Goal: Information Seeking & Learning: Learn about a topic

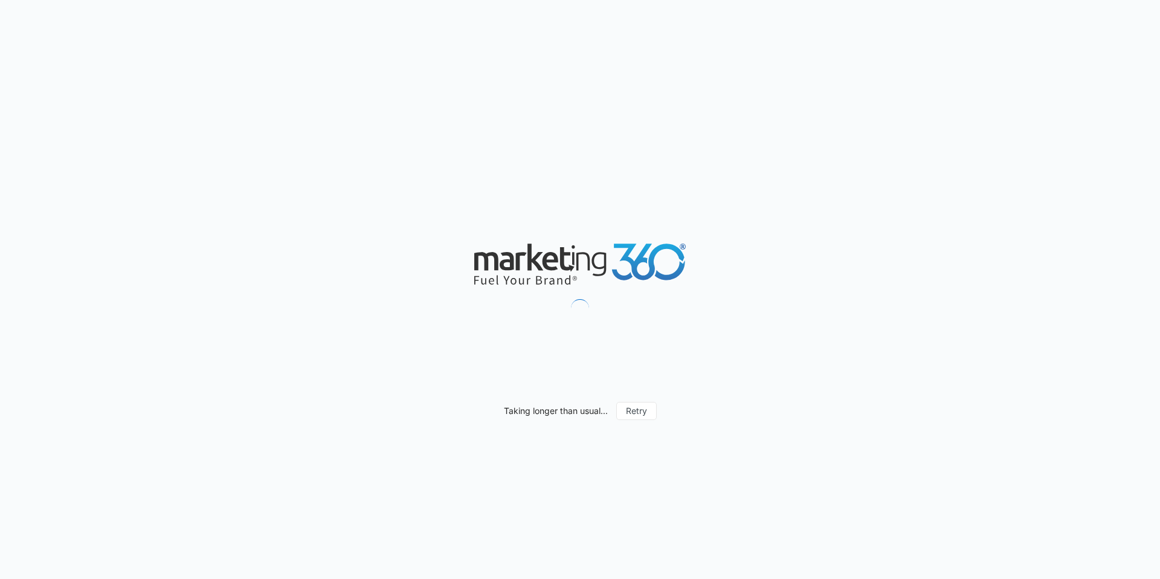
click at [766, 225] on div "Taking longer than usual... Retry" at bounding box center [580, 289] width 1160 height 579
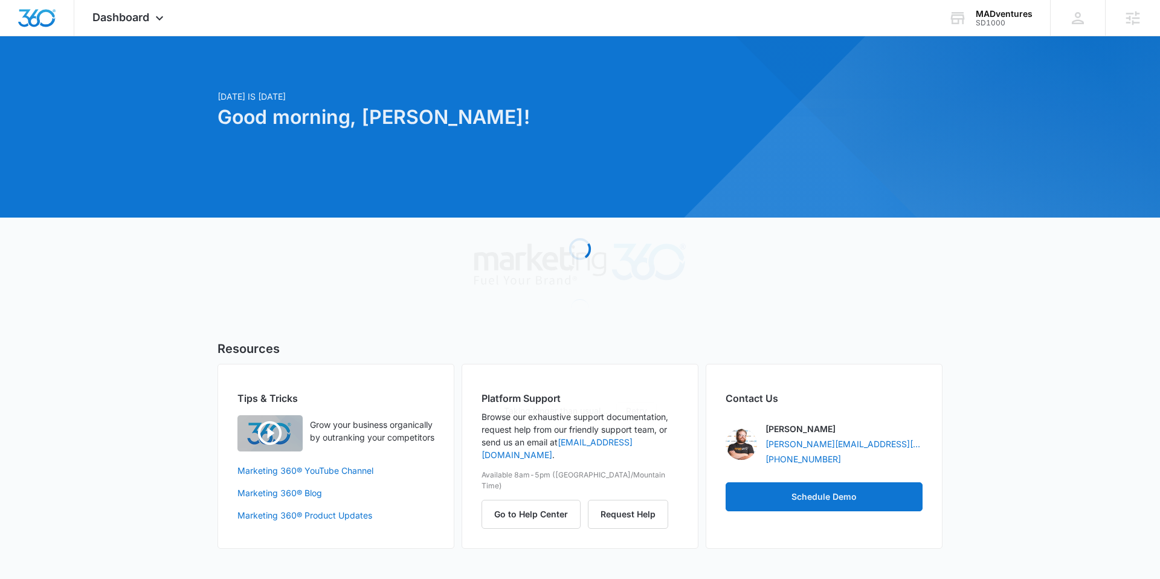
click at [726, 50] on div at bounding box center [580, 126] width 1160 height 181
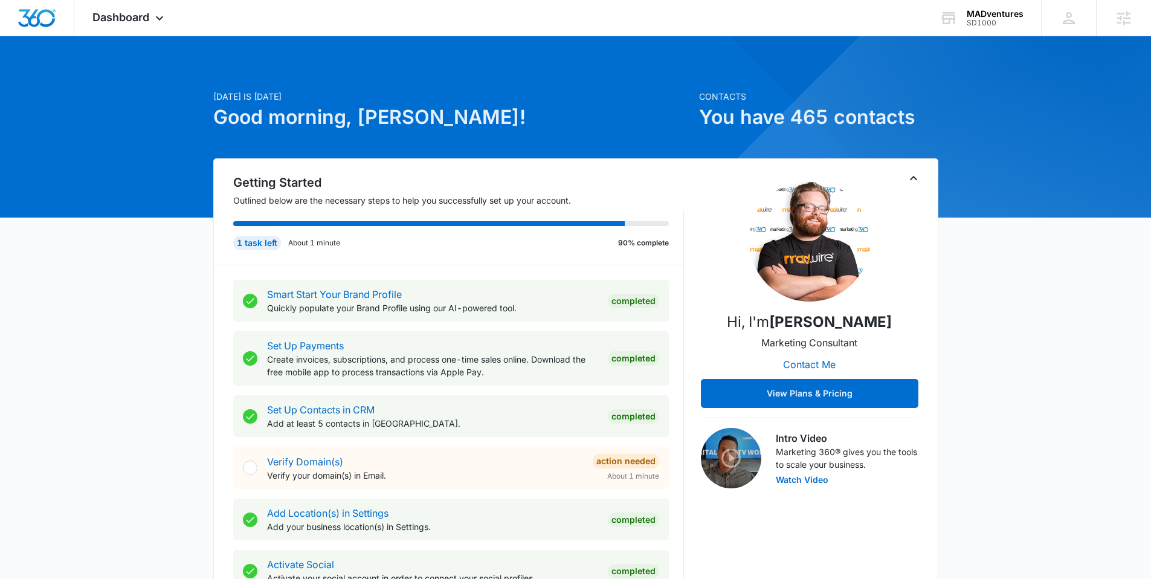
click at [992, 9] on div "MADventures" at bounding box center [995, 14] width 57 height 10
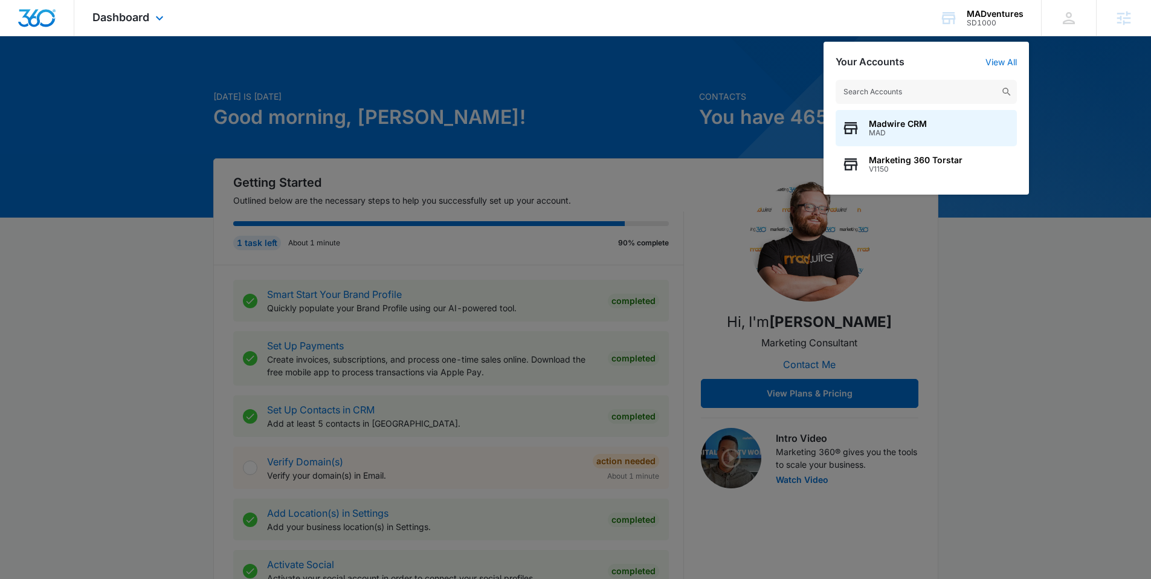
click at [48, 18] on img "Dashboard" at bounding box center [37, 18] width 39 height 18
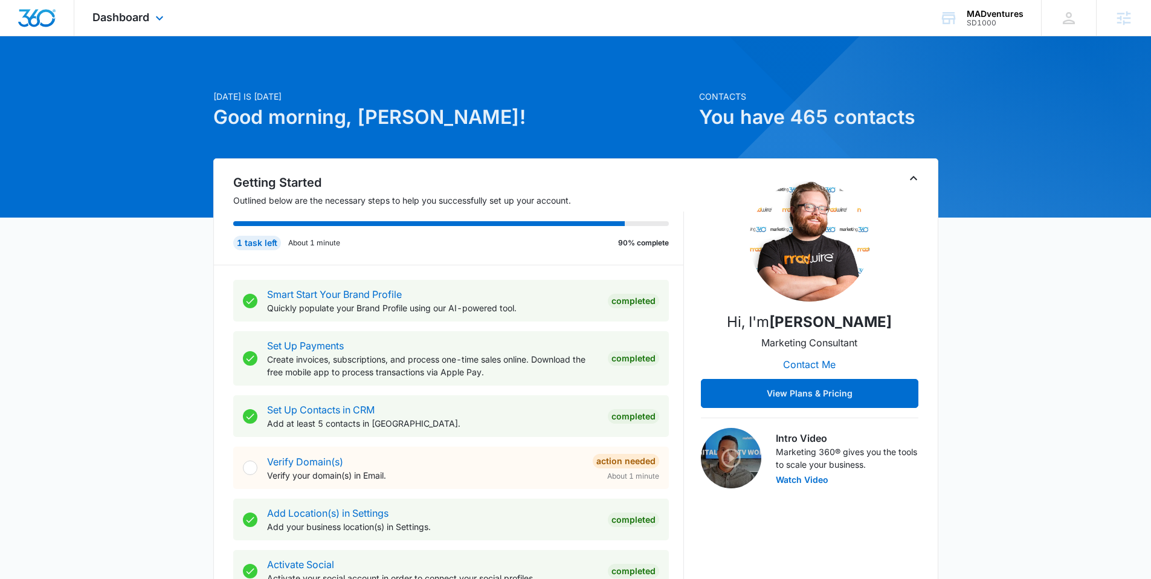
click at [48, 18] on img "Dashboard" at bounding box center [37, 18] width 39 height 18
click at [22, 22] on img "Dashboard" at bounding box center [37, 18] width 39 height 18
click at [30, 18] on img "Dashboard" at bounding box center [37, 18] width 39 height 18
click at [978, 19] on div "SD1000" at bounding box center [995, 23] width 57 height 8
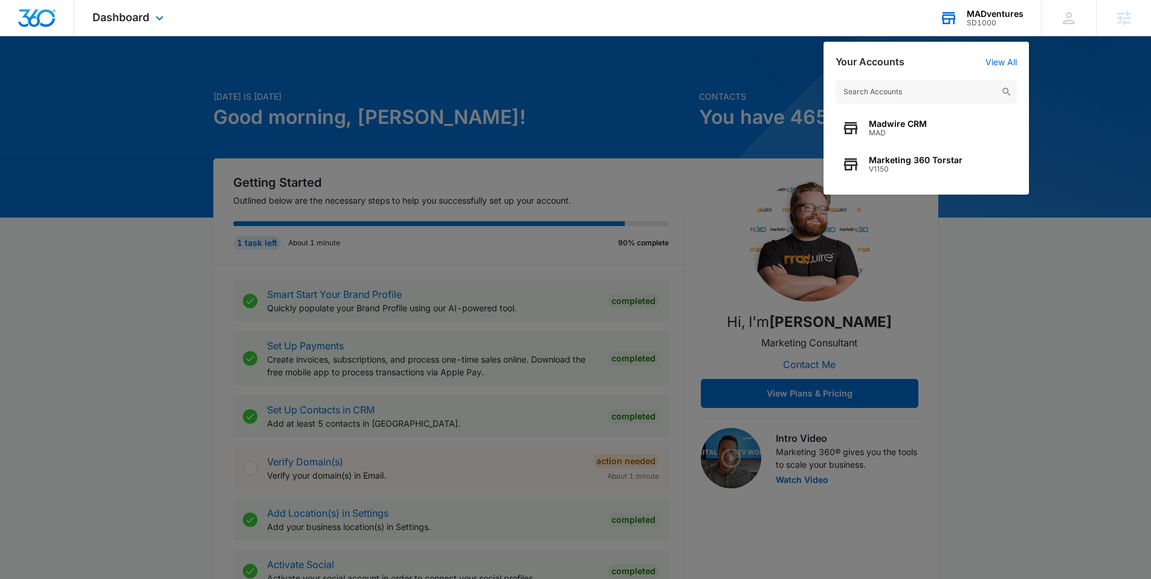
click at [964, 94] on input "text" at bounding box center [926, 92] width 181 height 24
click at [922, 92] on input "text" at bounding box center [926, 92] width 181 height 24
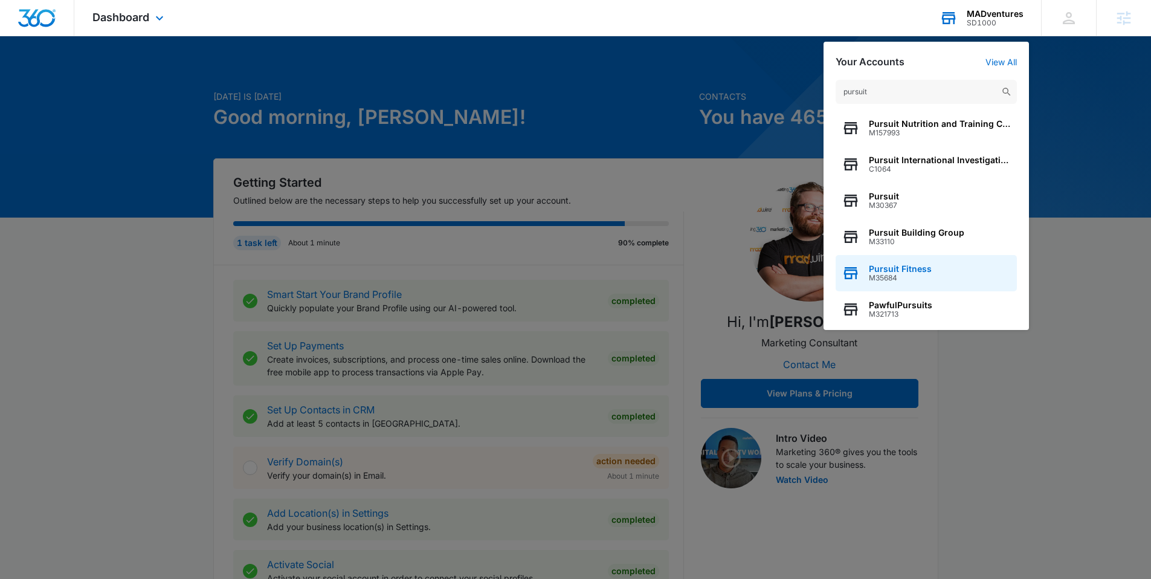
type input "pursuit"
click at [906, 274] on span "M35684" at bounding box center [900, 278] width 63 height 8
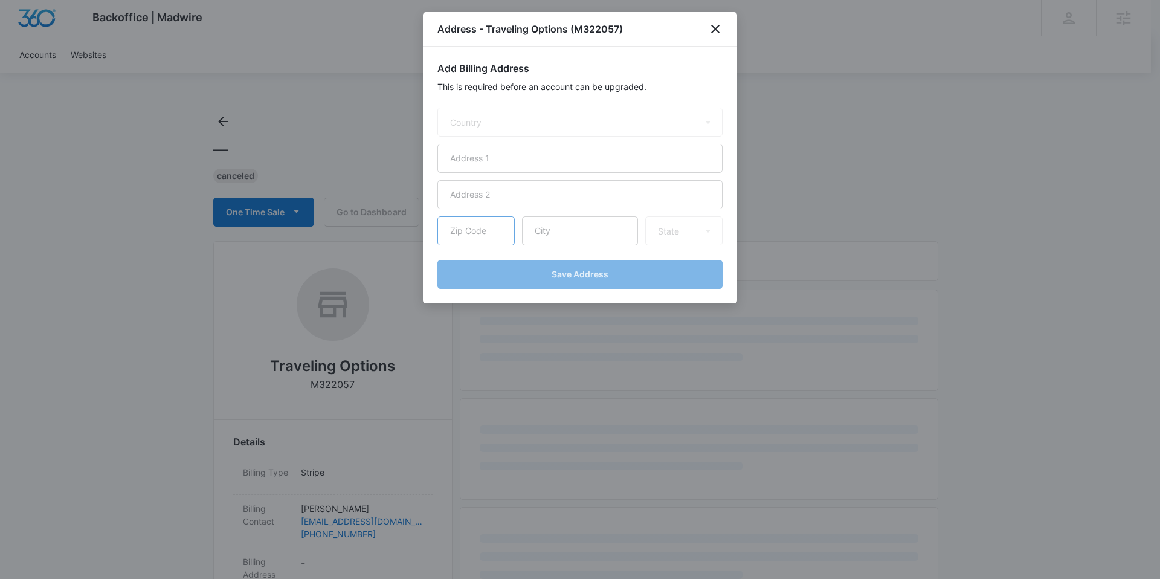
select select "US"
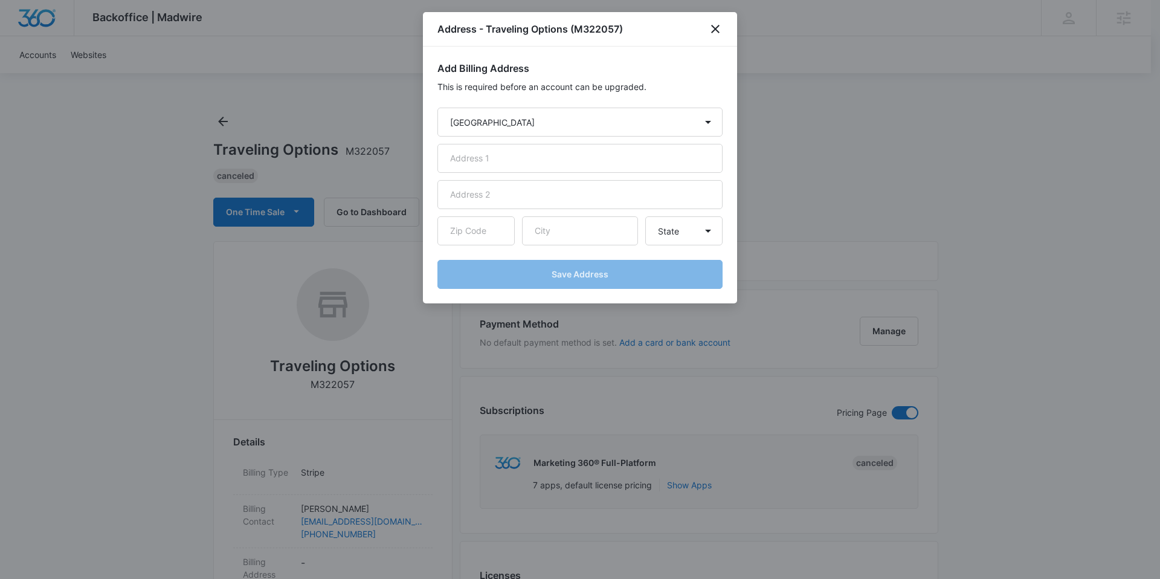
click at [715, 39] on div "Address - Traveling Options (M322057)" at bounding box center [580, 29] width 314 height 34
click at [715, 34] on icon "close" at bounding box center [715, 29] width 15 height 15
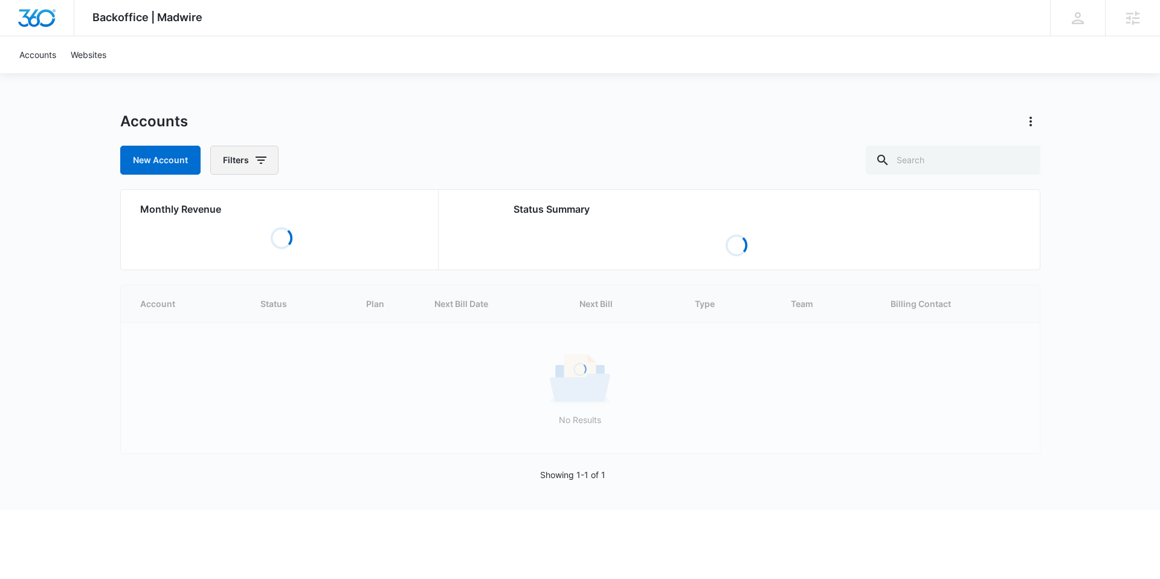
click at [260, 159] on icon "button" at bounding box center [261, 160] width 15 height 15
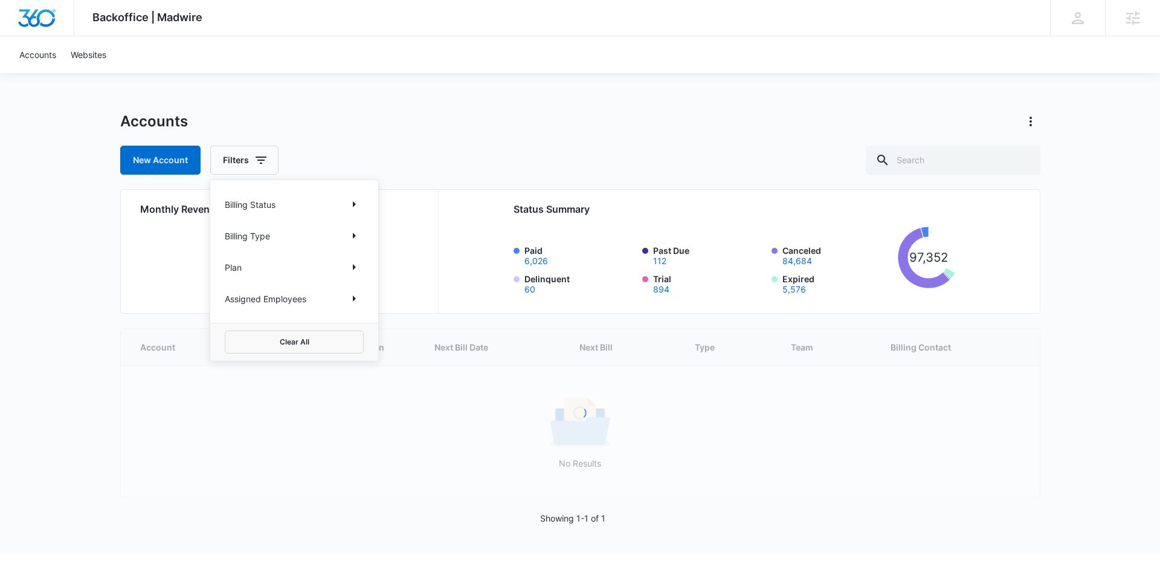
click at [280, 208] on div "Billing Status" at bounding box center [294, 204] width 139 height 19
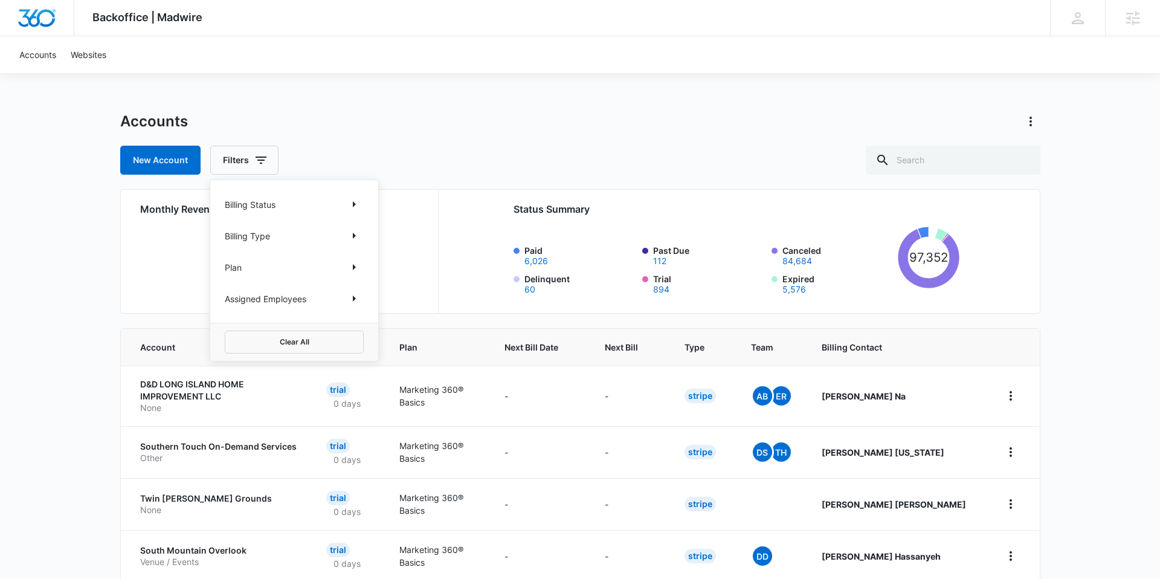
click at [342, 206] on div "Billing Status" at bounding box center [294, 204] width 139 height 19
click at [352, 204] on icon "Show Billing Status filters" at bounding box center [354, 204] width 15 height 15
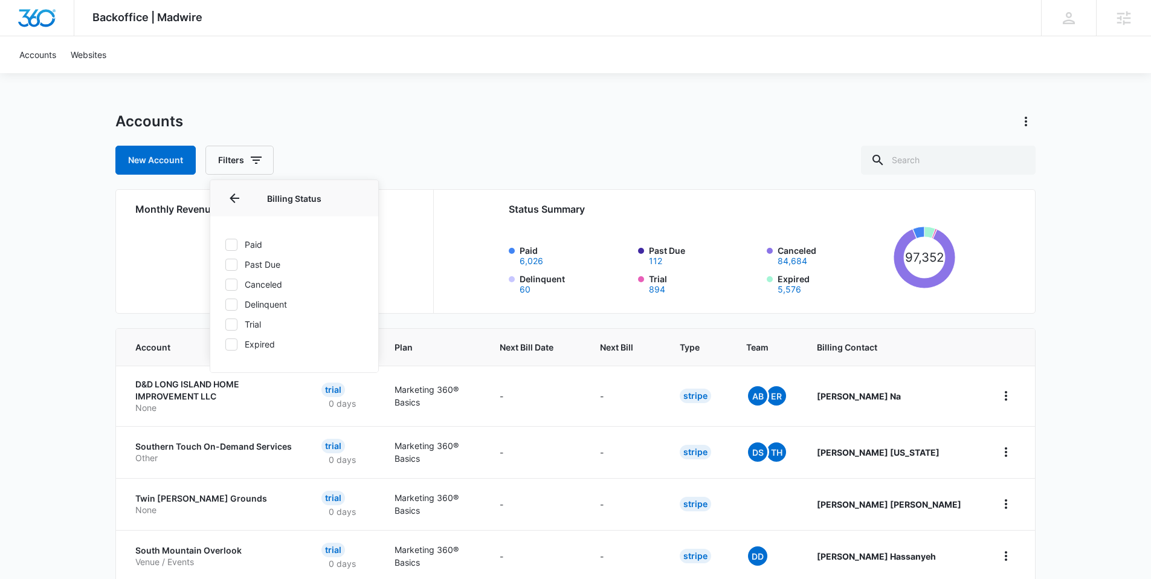
click at [246, 245] on label "Paid" at bounding box center [294, 244] width 139 height 13
click at [225, 245] on input "Paid" at bounding box center [225, 244] width 1 height 1
checkbox input "true"
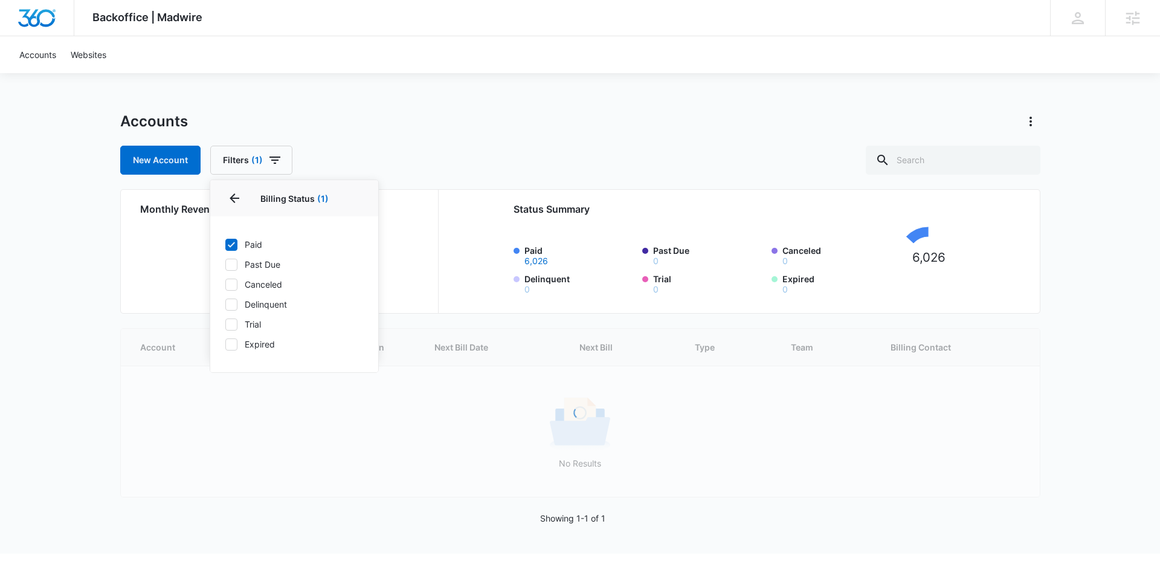
click at [372, 107] on div "Backoffice | Madwire Apps Settings ME Matthew Elliott matthew.elliott@marketing…" at bounding box center [580, 277] width 1160 height 554
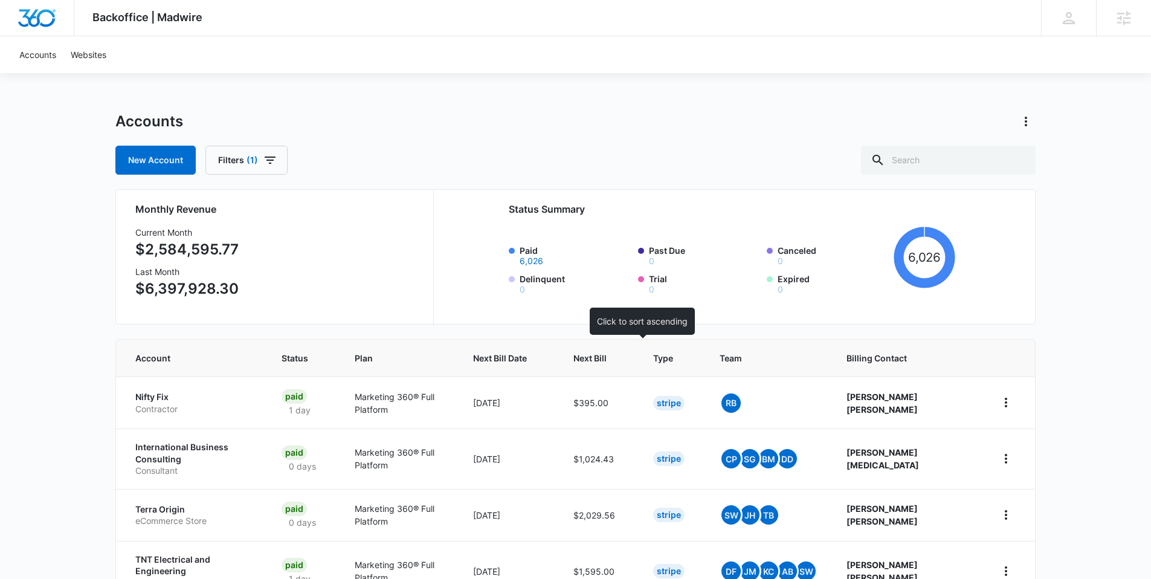
click at [607, 359] on span "Next Bill" at bounding box center [589, 358] width 33 height 13
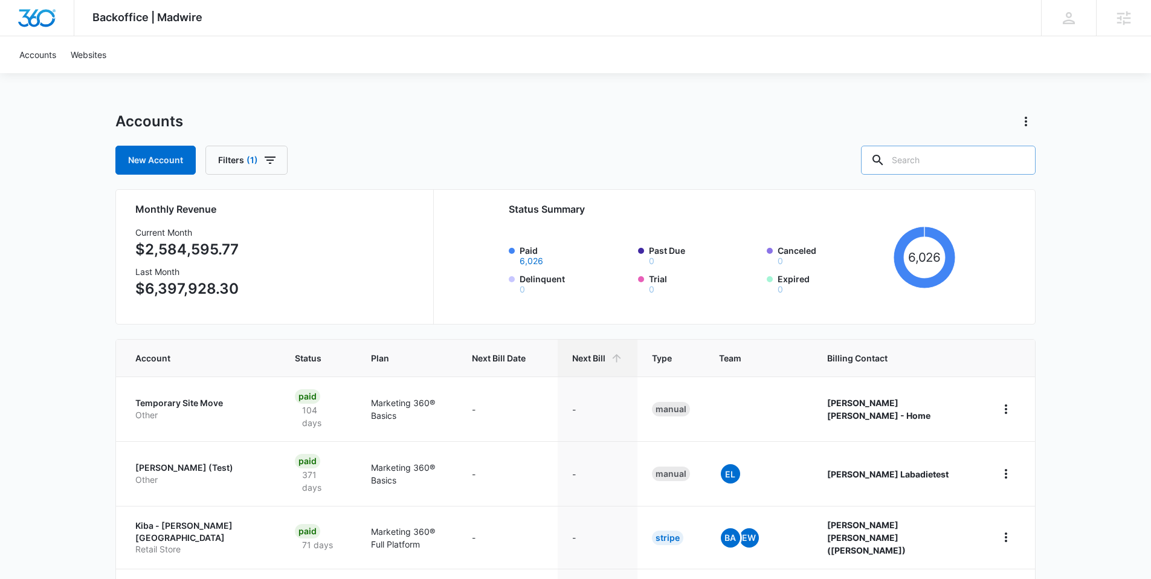
click at [963, 163] on input "text" at bounding box center [948, 160] width 175 height 29
type input "gym"
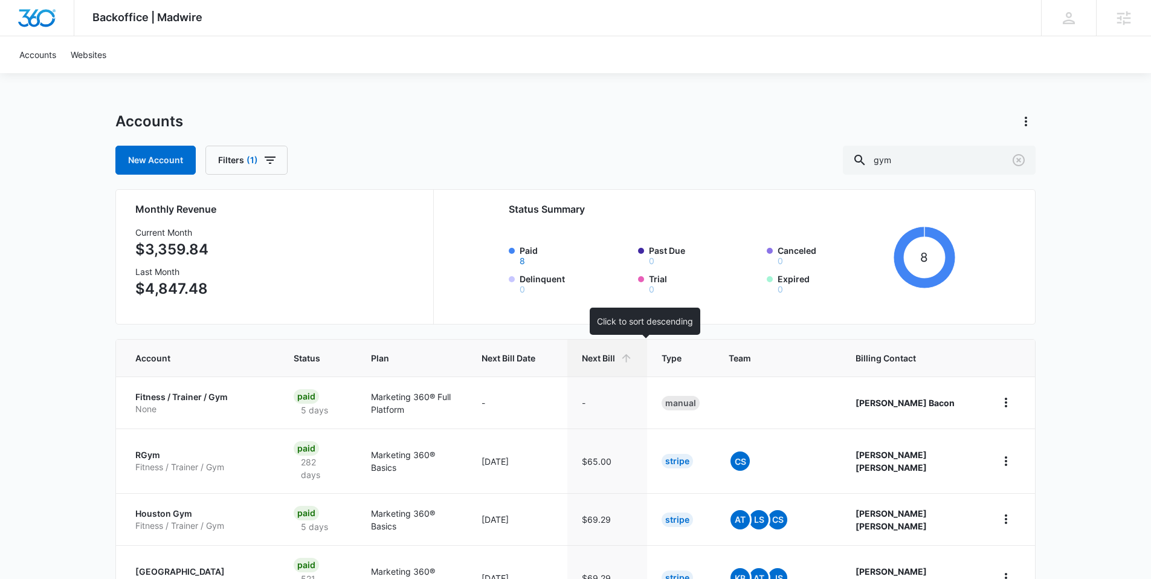
click at [647, 370] on th "Next Bill" at bounding box center [607, 358] width 80 height 37
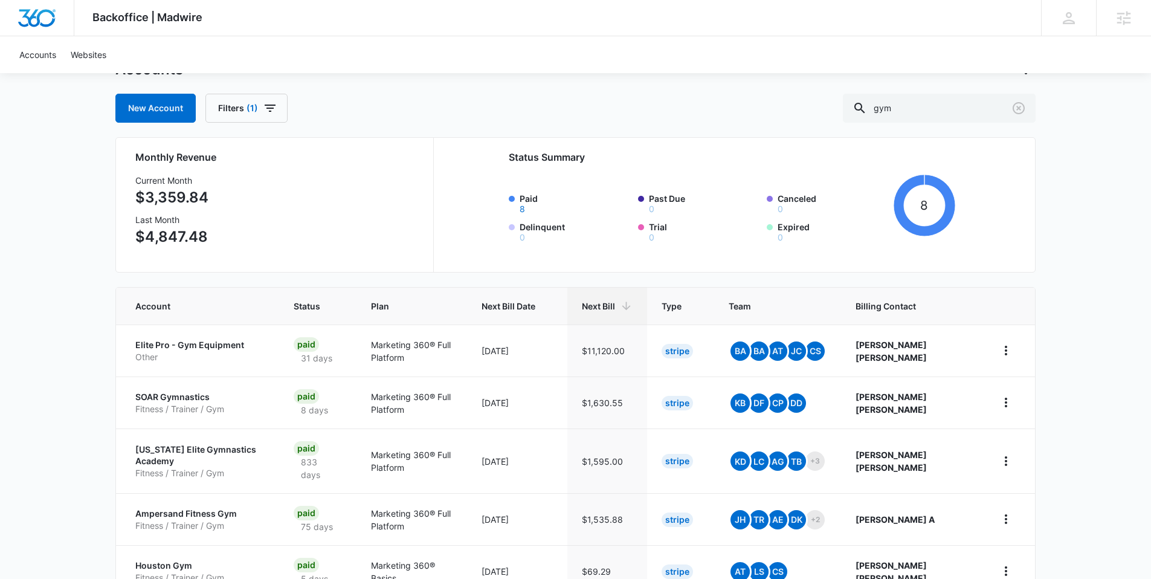
scroll to position [111, 0]
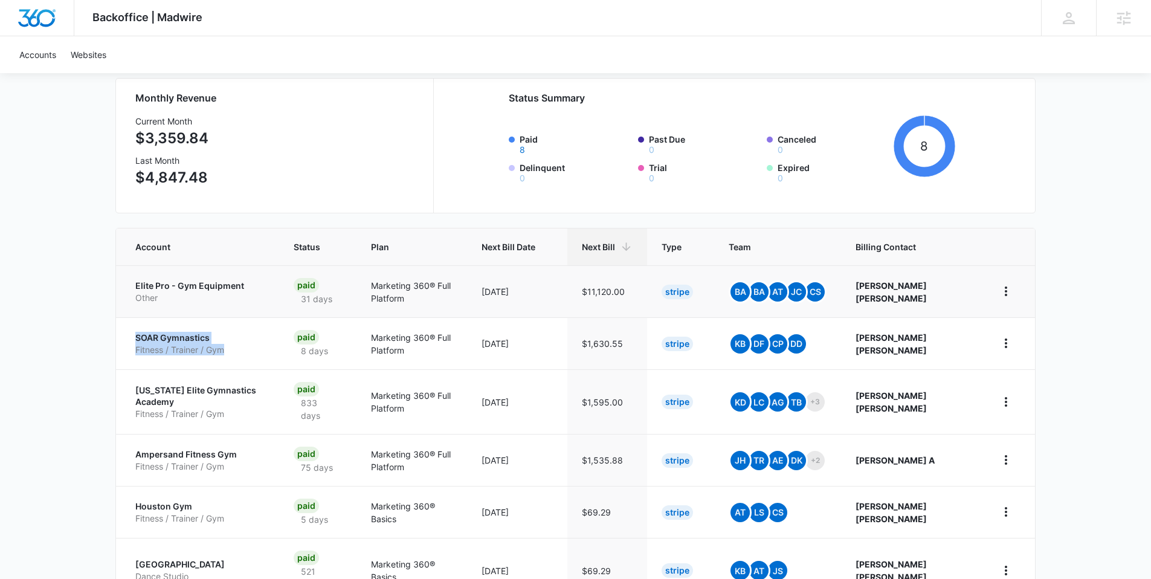
click at [208, 281] on p "Elite Pro - Gym Equipment" at bounding box center [199, 286] width 129 height 12
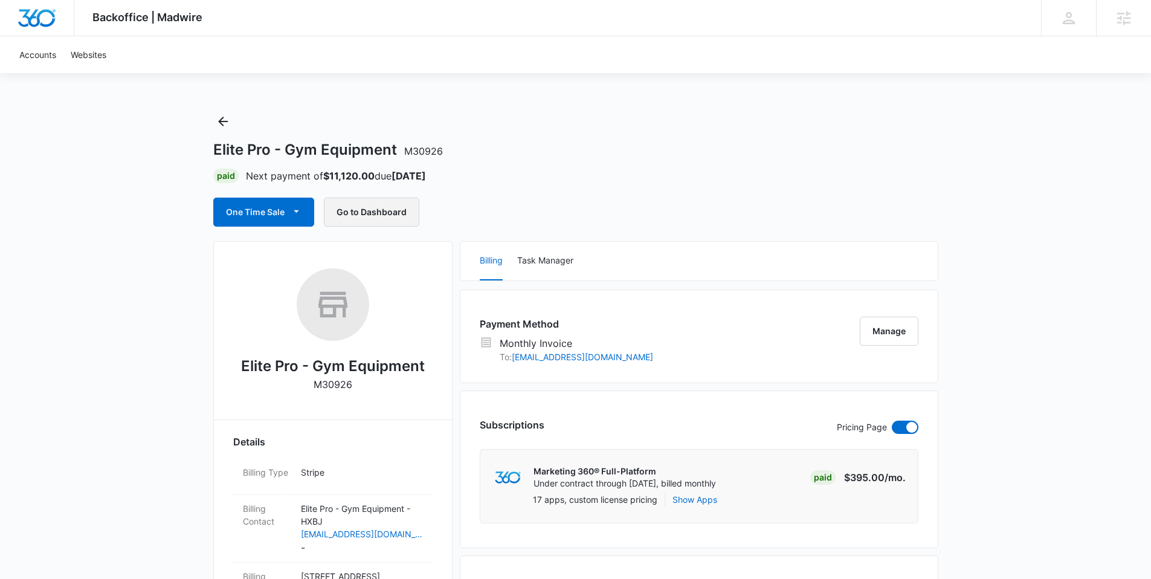
click at [383, 216] on button "Go to Dashboard" at bounding box center [371, 212] width 95 height 29
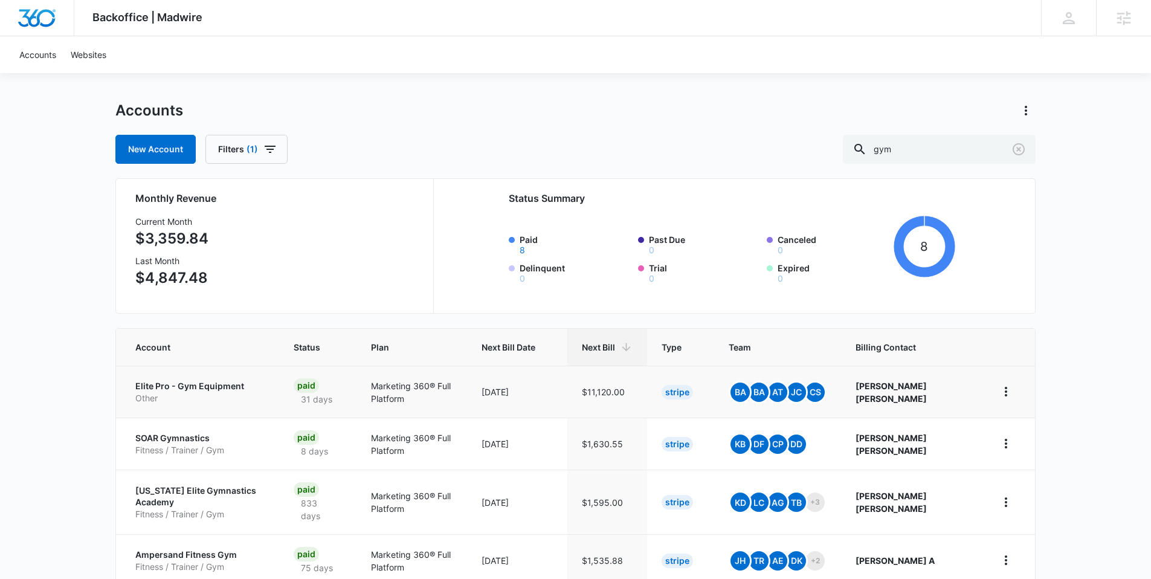
scroll to position [23, 0]
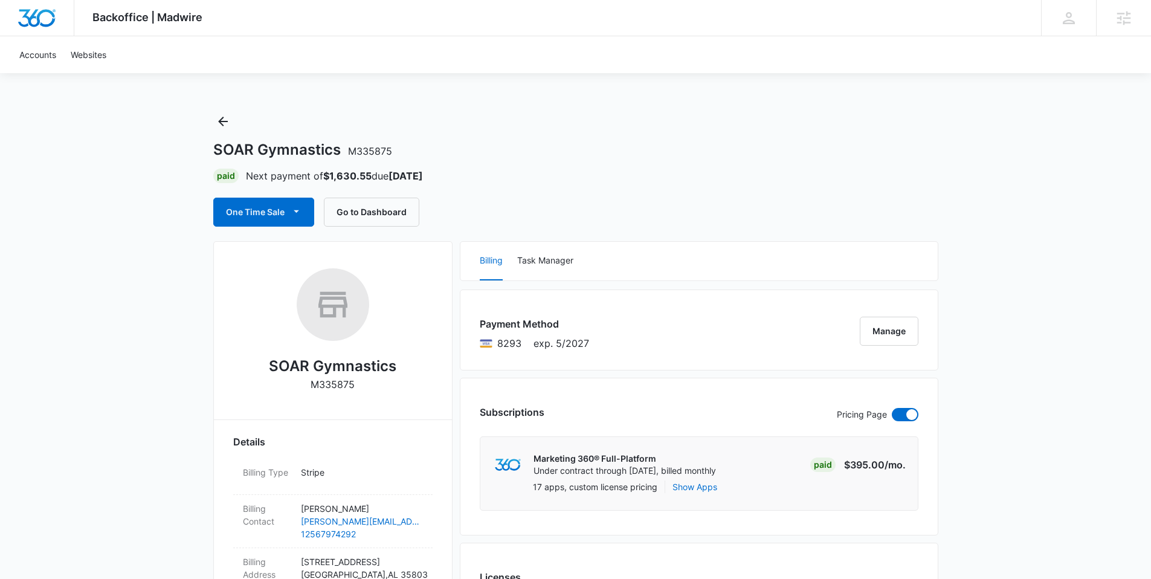
click at [382, 216] on button "Go to Dashboard" at bounding box center [371, 212] width 95 height 29
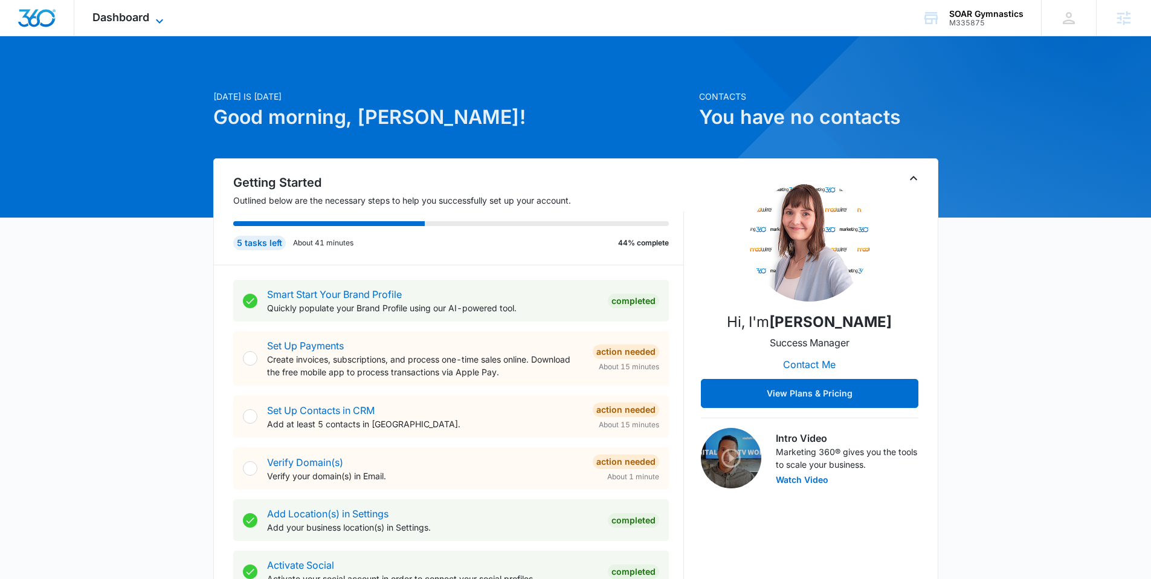
click at [147, 21] on span "Dashboard" at bounding box center [120, 17] width 57 height 13
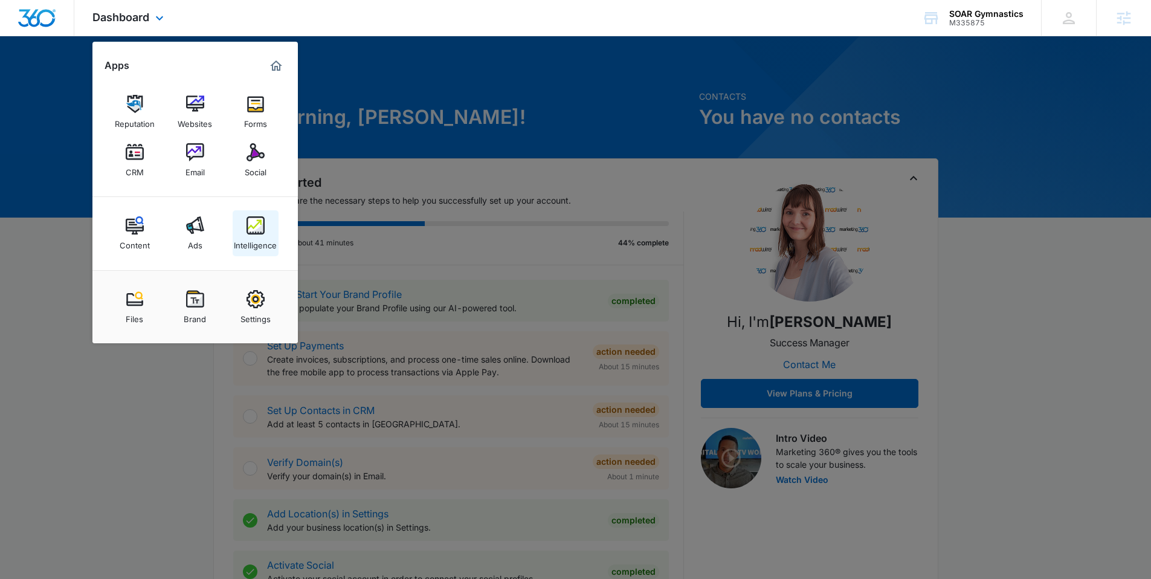
click at [253, 227] on img at bounding box center [256, 225] width 18 height 18
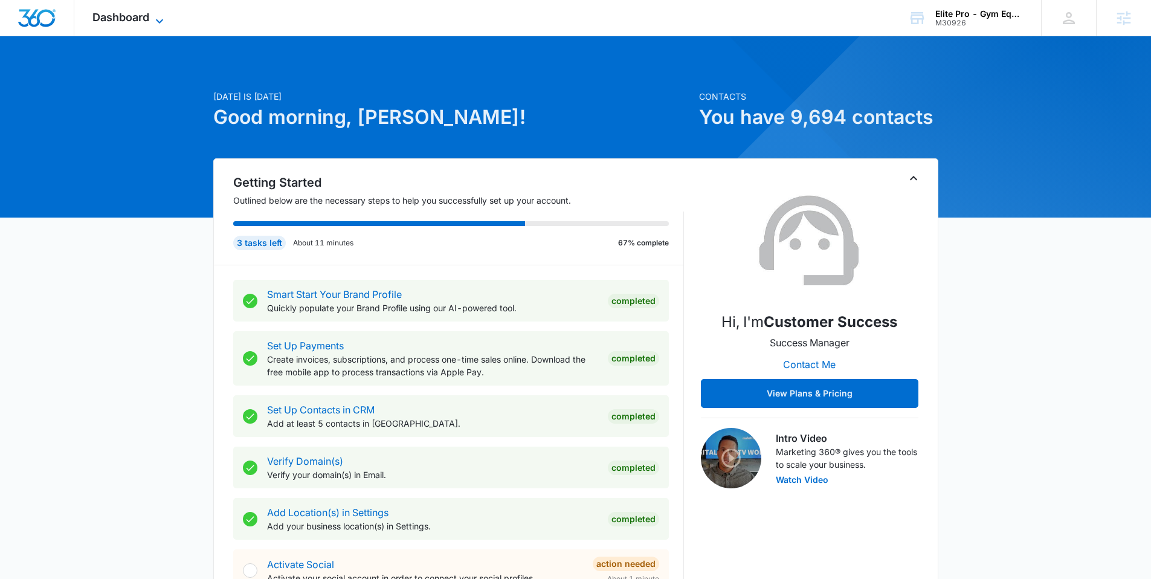
click at [117, 11] on span "Dashboard" at bounding box center [120, 17] width 57 height 13
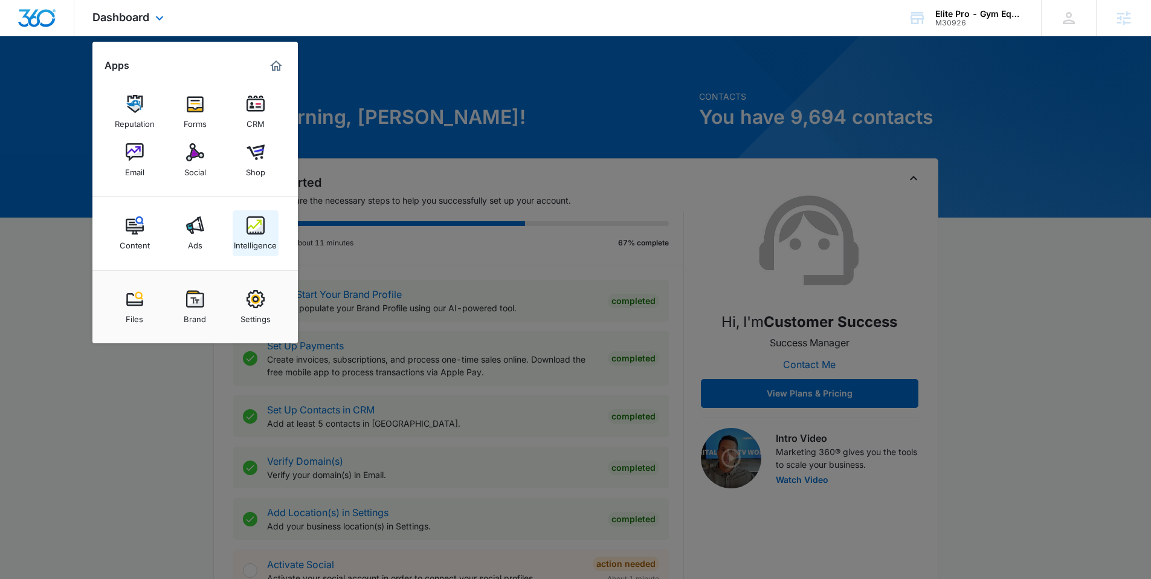
click at [258, 220] on img at bounding box center [256, 225] width 18 height 18
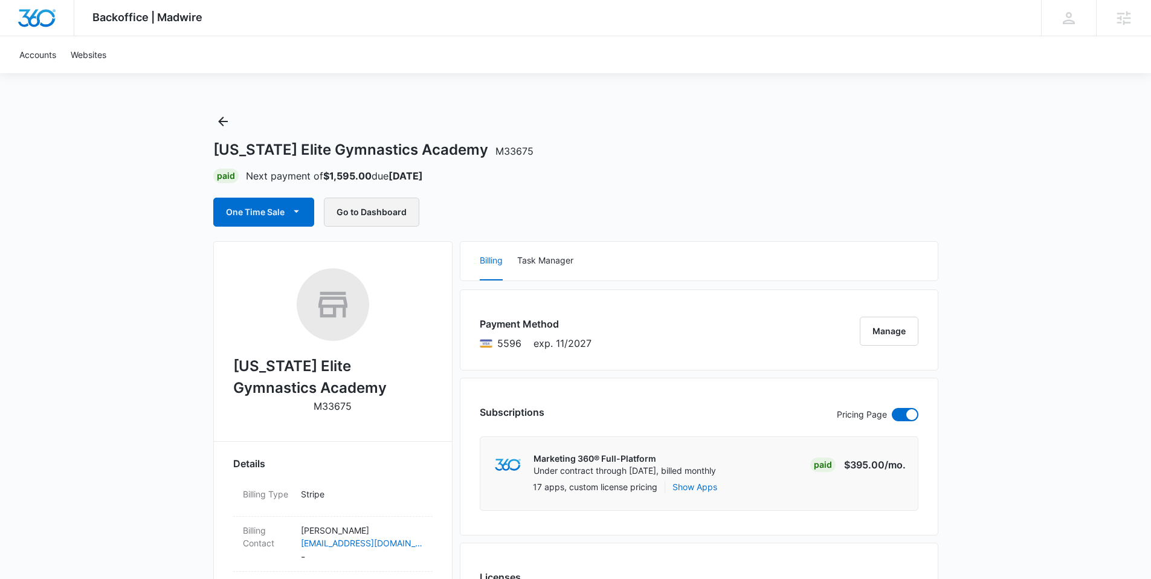
click at [374, 217] on button "Go to Dashboard" at bounding box center [371, 212] width 95 height 29
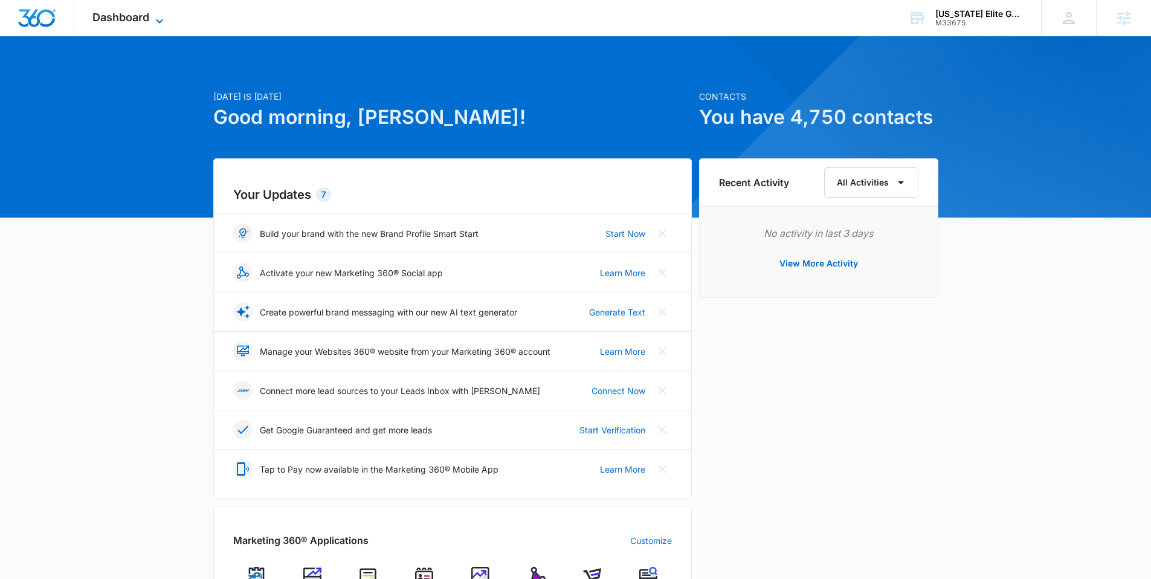
click at [158, 21] on icon at bounding box center [159, 21] width 15 height 15
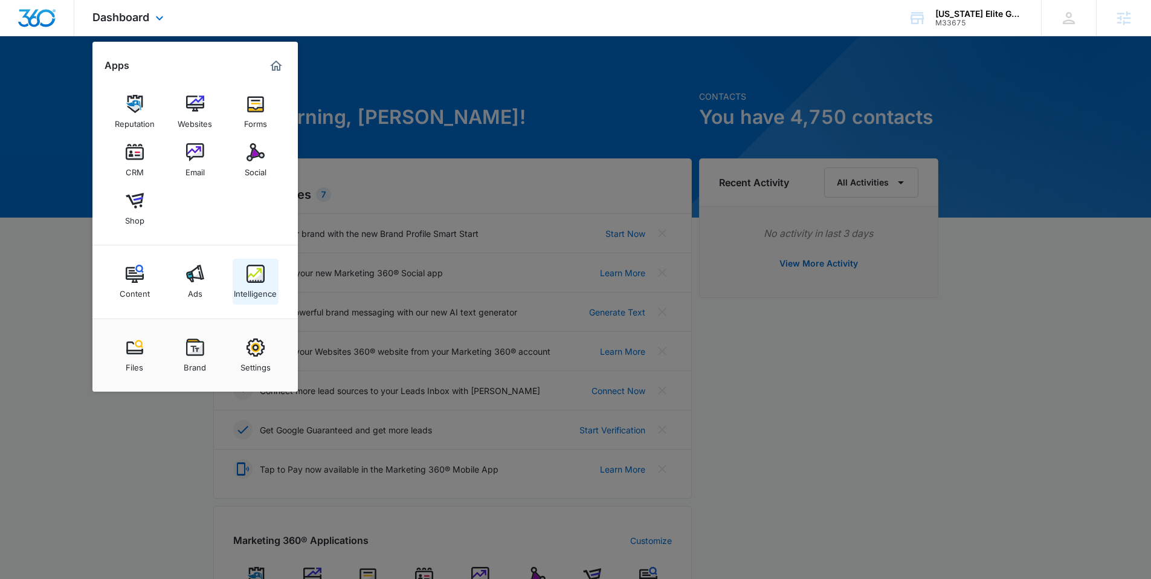
click at [251, 260] on link "Intelligence" at bounding box center [256, 282] width 46 height 46
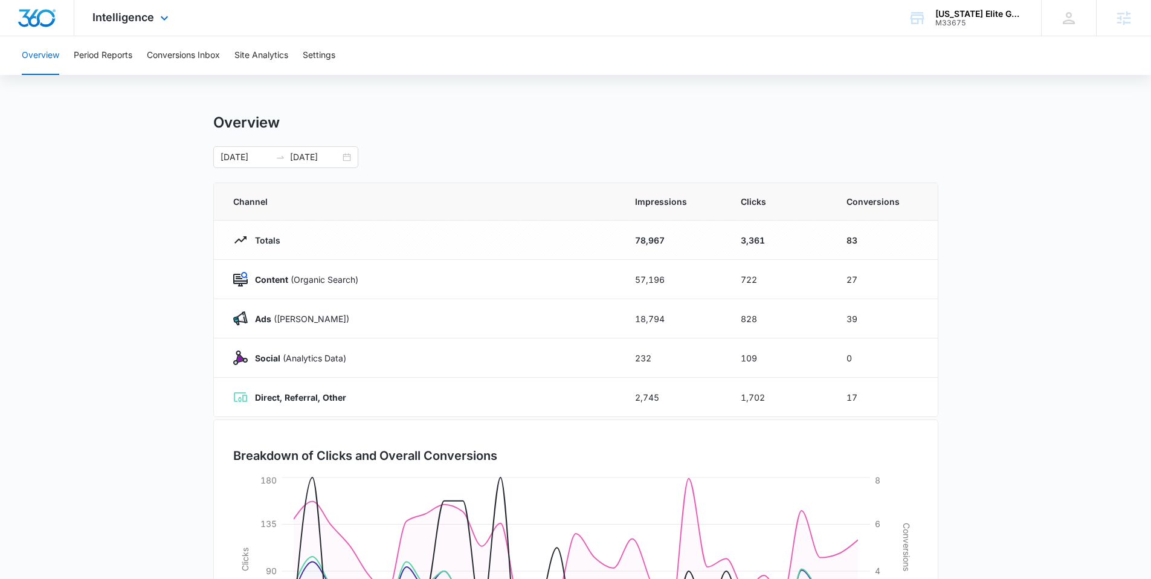
click at [117, 26] on div "Intelligence Apps Reputation Websites Forms CRM Email Social Shop Content Ads I…" at bounding box center [131, 18] width 115 height 36
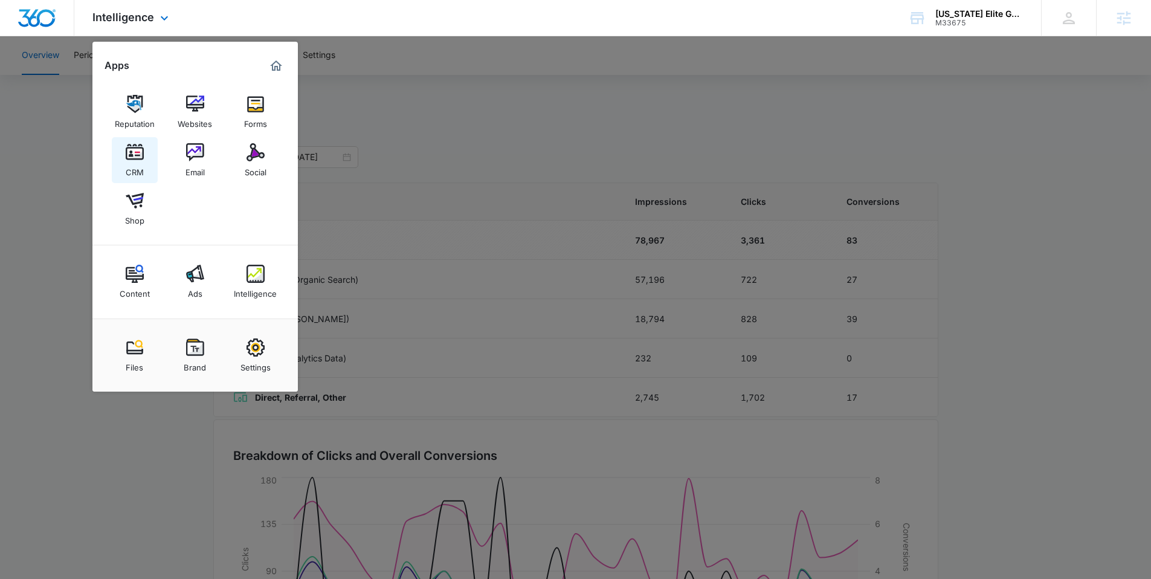
click at [131, 162] on div "CRM" at bounding box center [135, 169] width 18 height 16
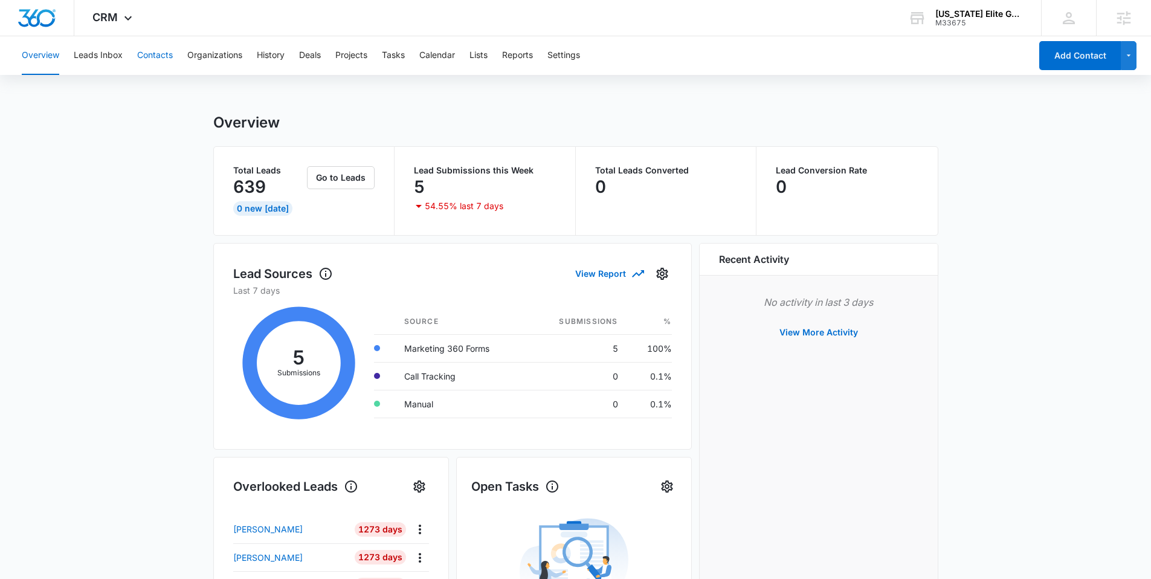
click at [147, 60] on button "Contacts" at bounding box center [155, 55] width 36 height 39
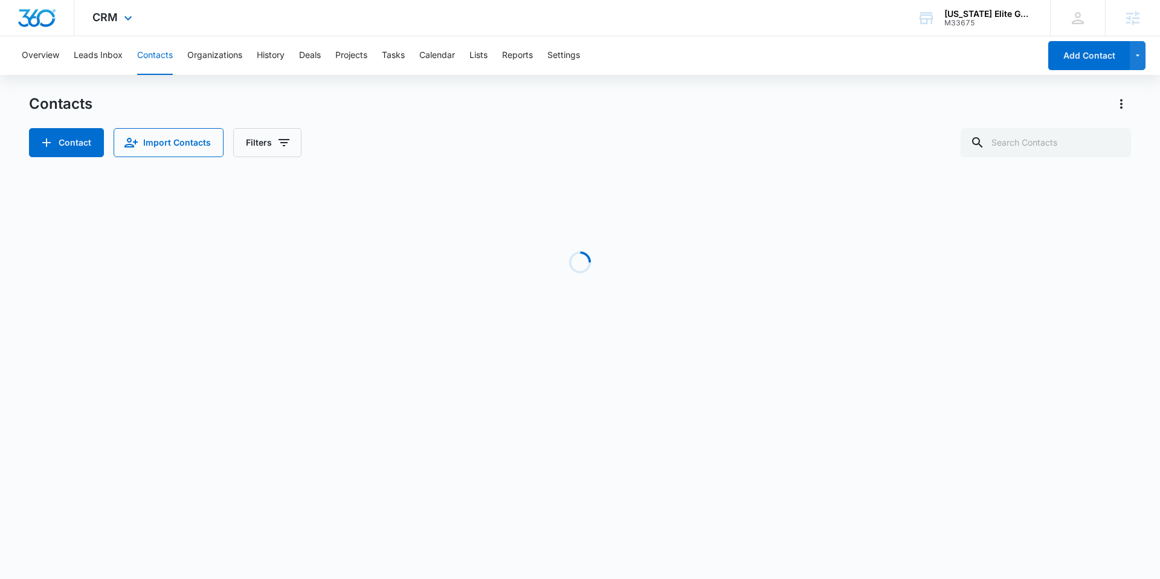
click at [118, 12] on div "CRM Apps Reputation Websites Forms CRM Email Social Shop Content Ads Intelligen…" at bounding box center [113, 18] width 79 height 36
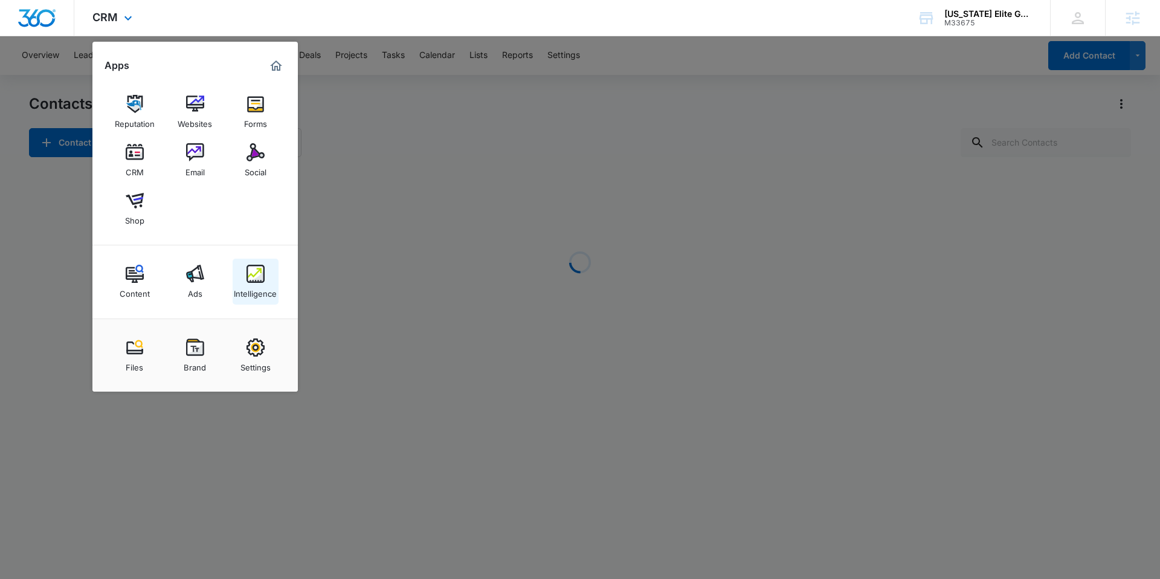
click at [254, 287] on div "Intelligence" at bounding box center [255, 291] width 43 height 16
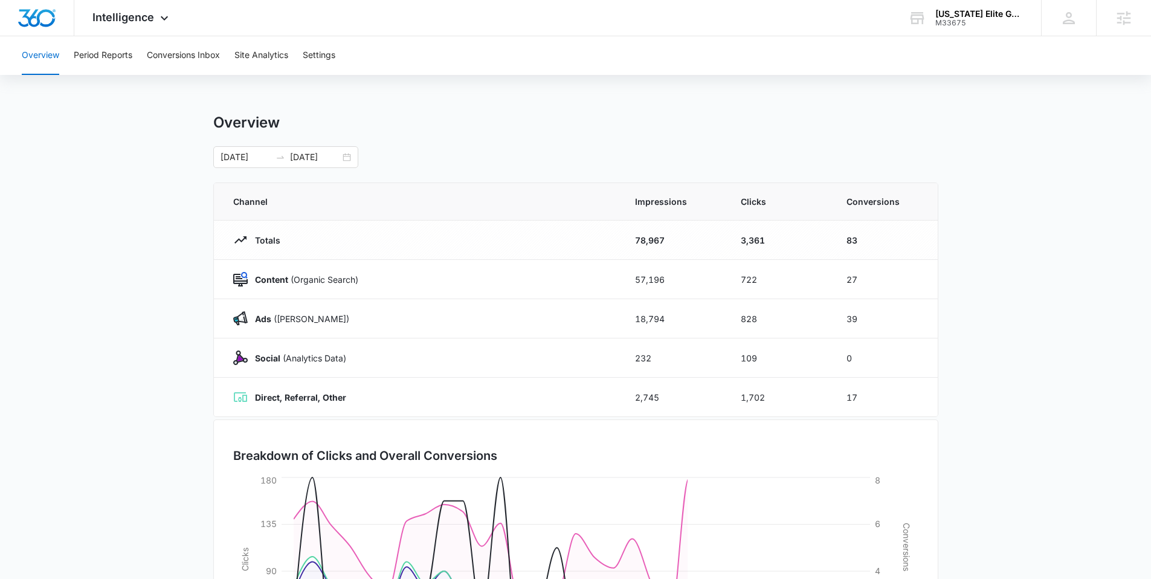
click at [705, 52] on div "Overview Period Reports Conversions Inbox Site Analytics Settings" at bounding box center [576, 55] width 1122 height 39
click at [583, 39] on div "Overview Period Reports Conversions Inbox Site Analytics Settings" at bounding box center [576, 55] width 1122 height 39
click at [141, 157] on main "Overview [DATE] [DATE] Channel Impressions Clicks Conversions Totals 78,967 3,3…" at bounding box center [575, 431] width 1151 height 634
click at [318, 396] on strong "Direct, Referral, Other" at bounding box center [300, 397] width 91 height 10
click at [115, 63] on button "Period Reports" at bounding box center [103, 55] width 59 height 39
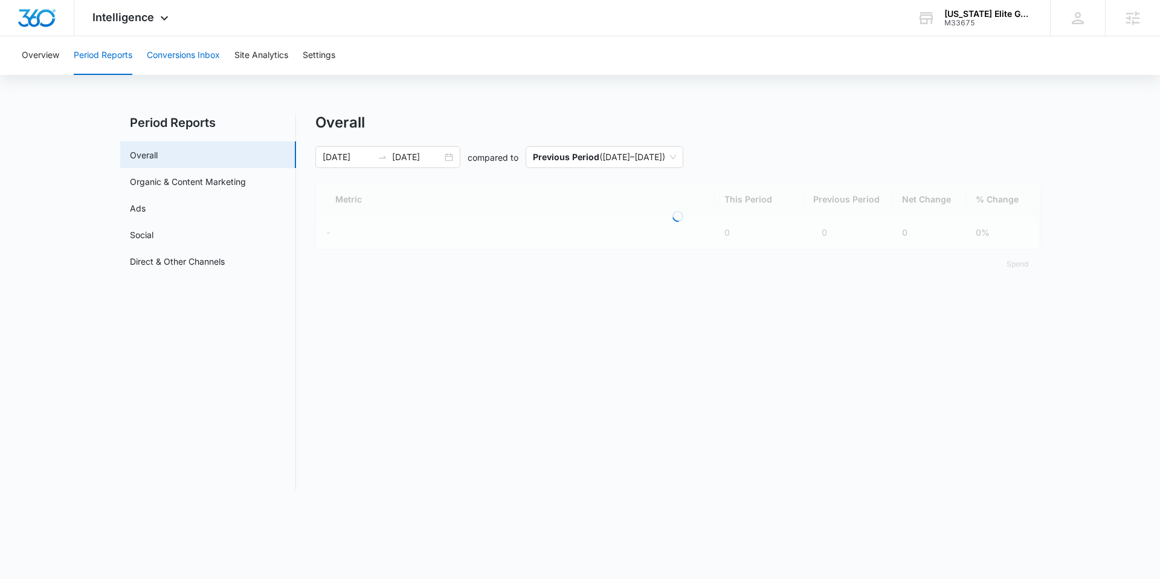
click at [192, 57] on button "Conversions Inbox" at bounding box center [183, 55] width 73 height 39
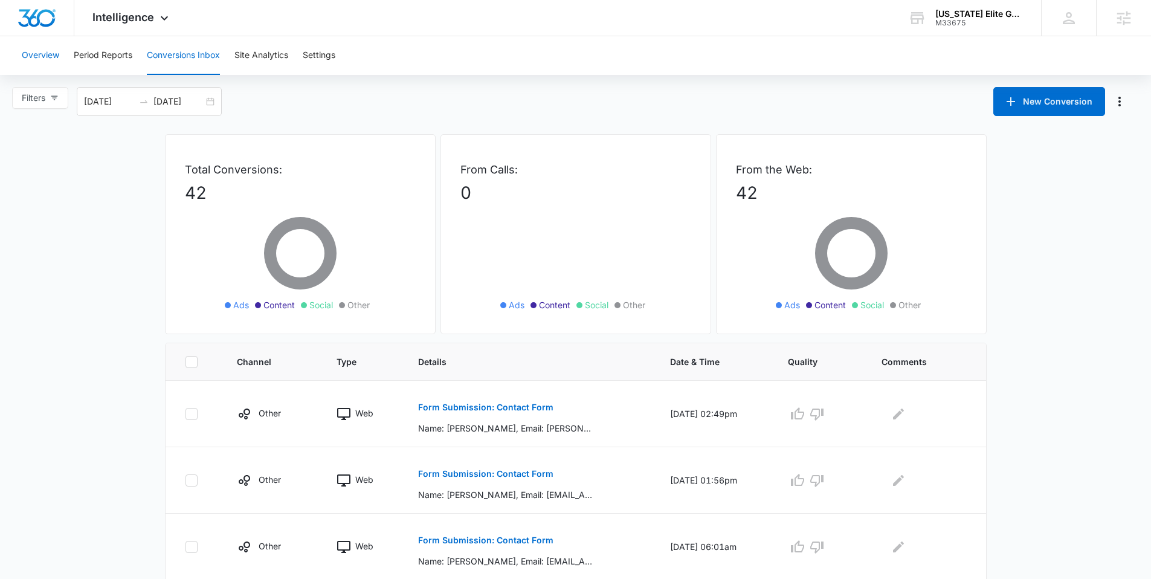
click at [56, 51] on button "Overview" at bounding box center [40, 55] width 37 height 39
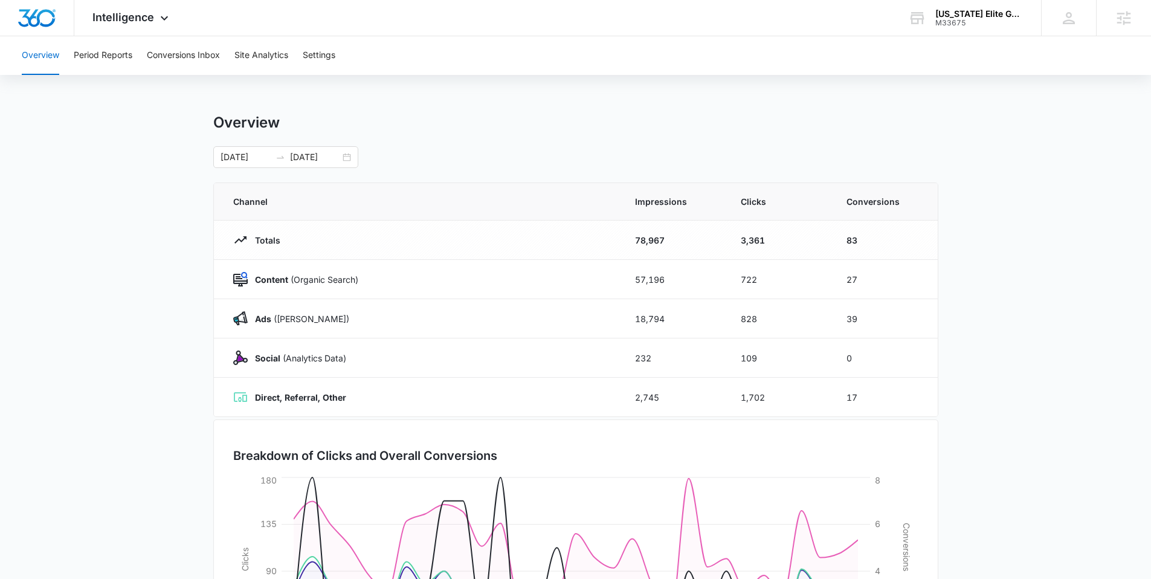
click at [854, 66] on div "Overview Period Reports Conversions Inbox Site Analytics Settings" at bounding box center [576, 55] width 1122 height 39
click at [160, 48] on button "Conversions Inbox" at bounding box center [183, 55] width 73 height 39
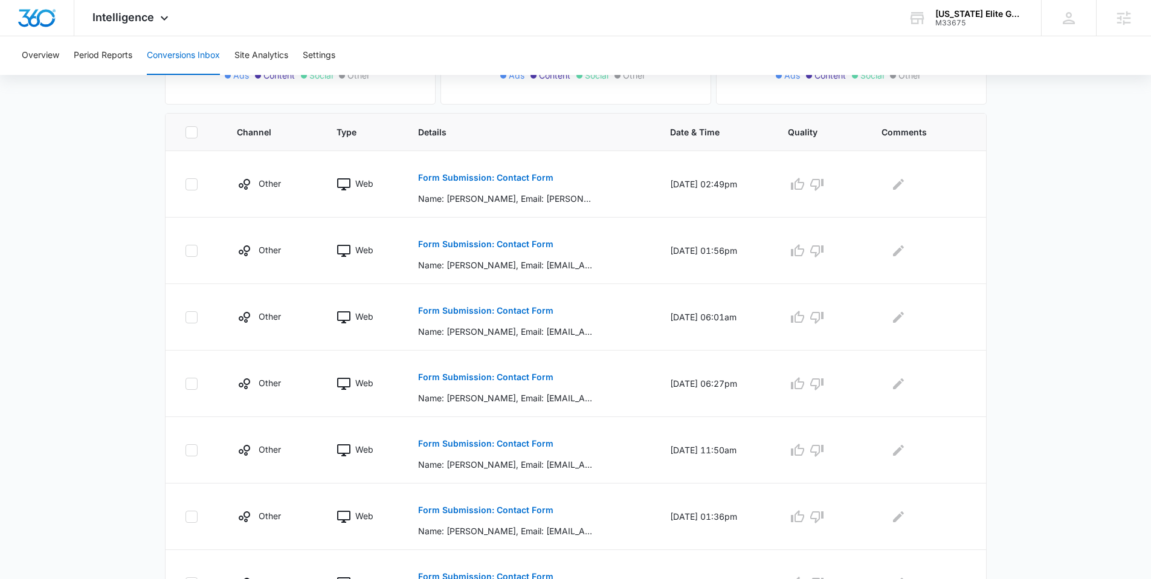
scroll to position [504, 0]
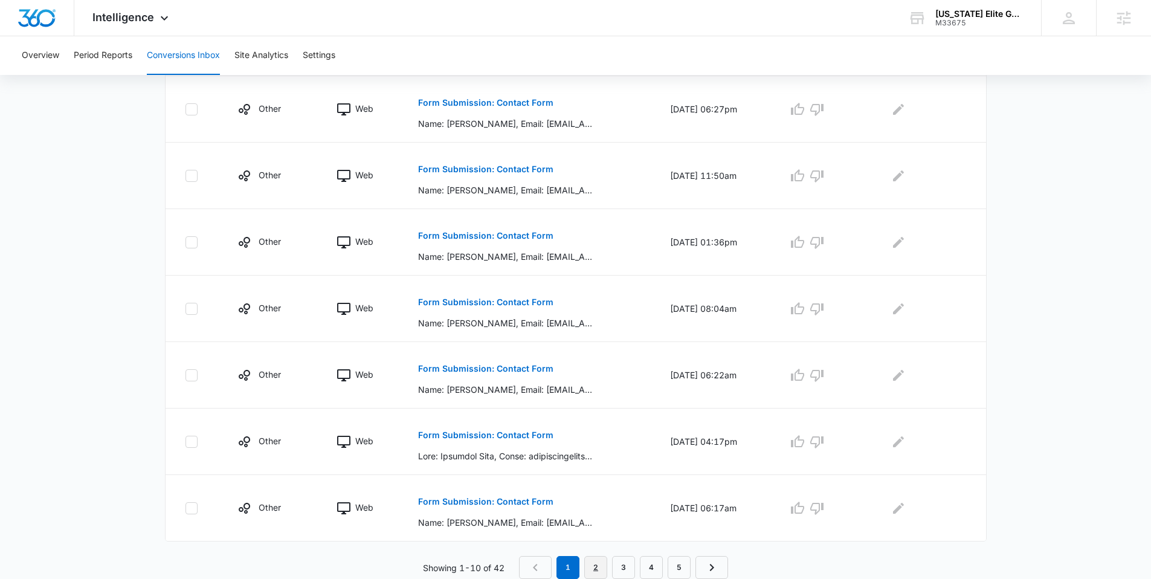
click at [593, 569] on link "2" at bounding box center [595, 567] width 23 height 23
click at [580, 568] on link "1" at bounding box center [571, 567] width 23 height 23
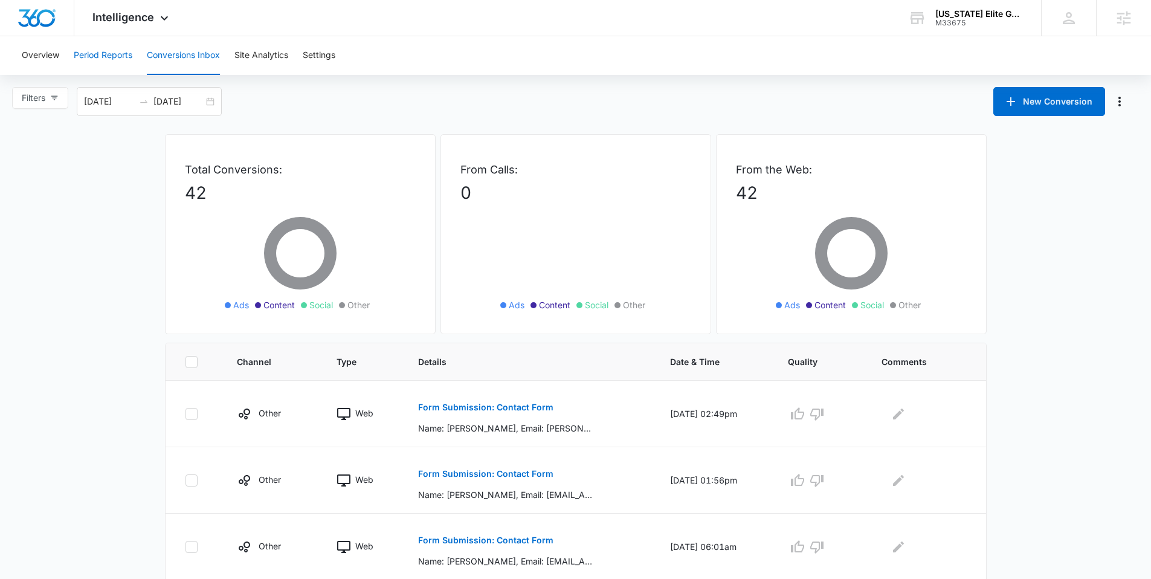
click at [93, 57] on button "Period Reports" at bounding box center [103, 55] width 59 height 39
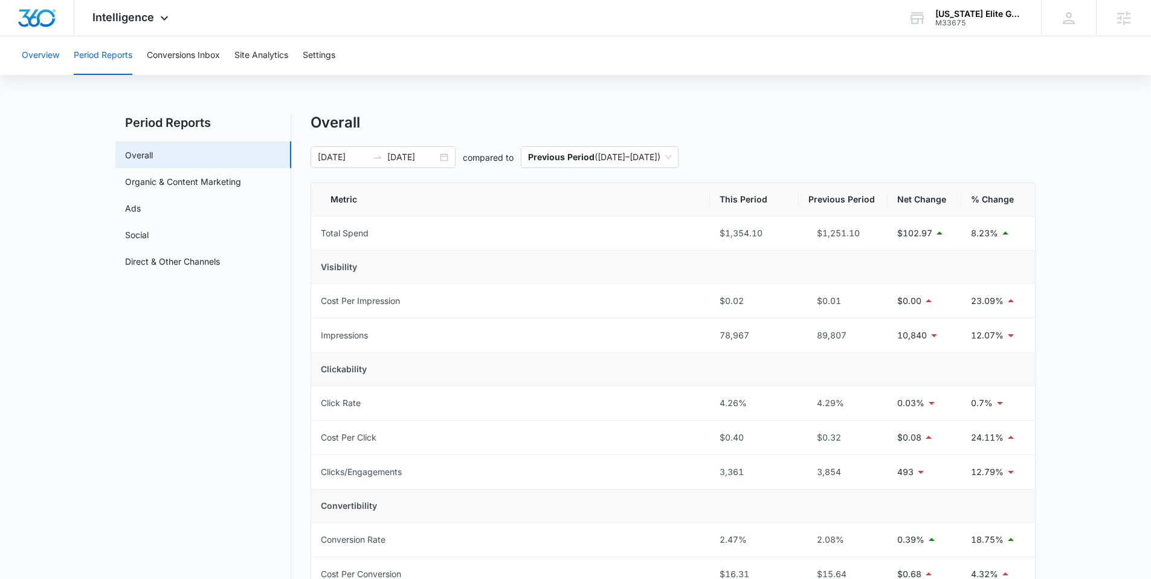
click at [45, 48] on button "Overview" at bounding box center [40, 55] width 37 height 39
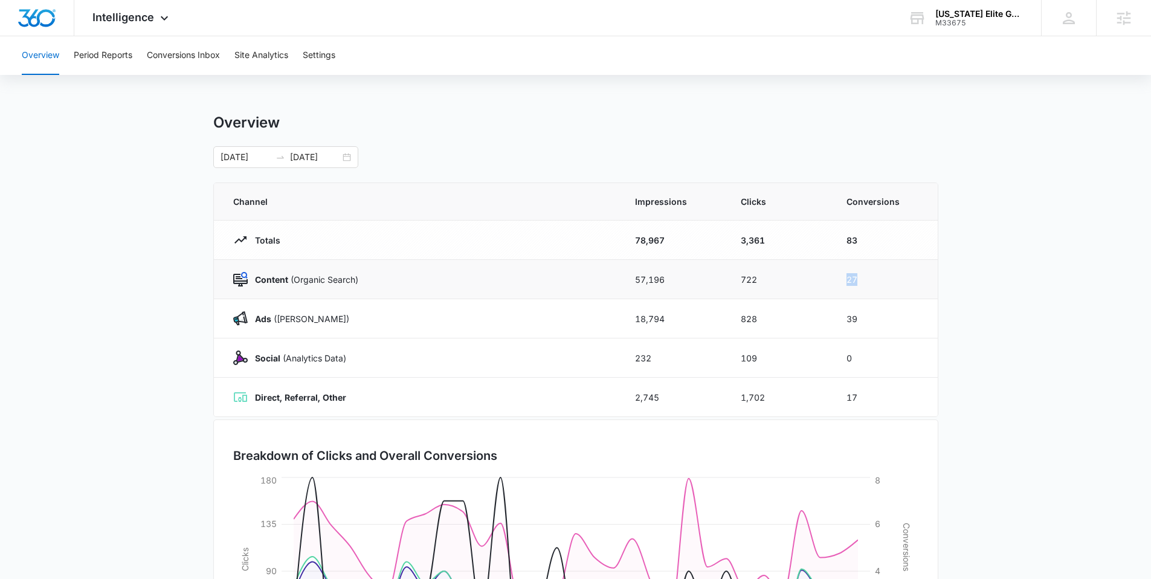
drag, startPoint x: 864, startPoint y: 280, endPoint x: 842, endPoint y: 280, distance: 21.1
click at [842, 280] on td "27" at bounding box center [885, 279] width 106 height 39
drag, startPoint x: 902, startPoint y: 205, endPoint x: 831, endPoint y: 205, distance: 71.3
click at [832, 205] on th "Conversions" at bounding box center [885, 201] width 106 height 37
drag, startPoint x: 867, startPoint y: 276, endPoint x: 845, endPoint y: 276, distance: 22.4
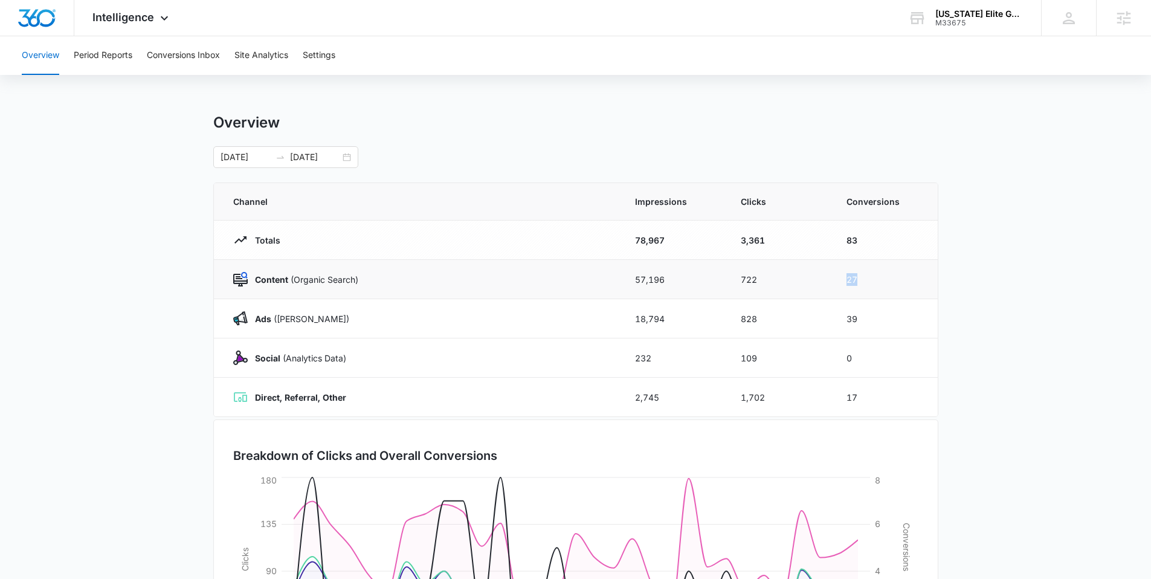
click at [845, 276] on td "27" at bounding box center [885, 279] width 106 height 39
drag, startPoint x: 865, startPoint y: 325, endPoint x: 844, endPoint y: 321, distance: 20.9
click at [844, 321] on td "39" at bounding box center [885, 318] width 106 height 39
drag, startPoint x: 866, startPoint y: 353, endPoint x: 842, endPoint y: 357, distance: 23.8
click at [842, 357] on td "0" at bounding box center [885, 357] width 106 height 39
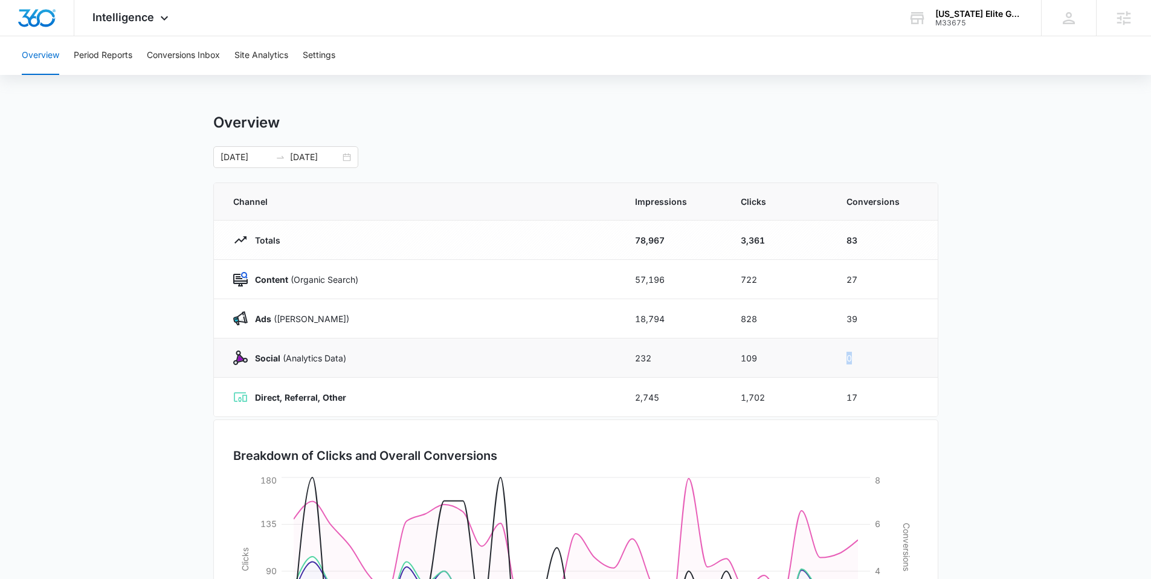
click at [874, 363] on td "0" at bounding box center [885, 357] width 106 height 39
drag, startPoint x: 864, startPoint y: 396, endPoint x: 846, endPoint y: 399, distance: 17.8
click at [846, 399] on td "17" at bounding box center [885, 397] width 106 height 39
click at [176, 62] on button "Conversions Inbox" at bounding box center [183, 55] width 73 height 39
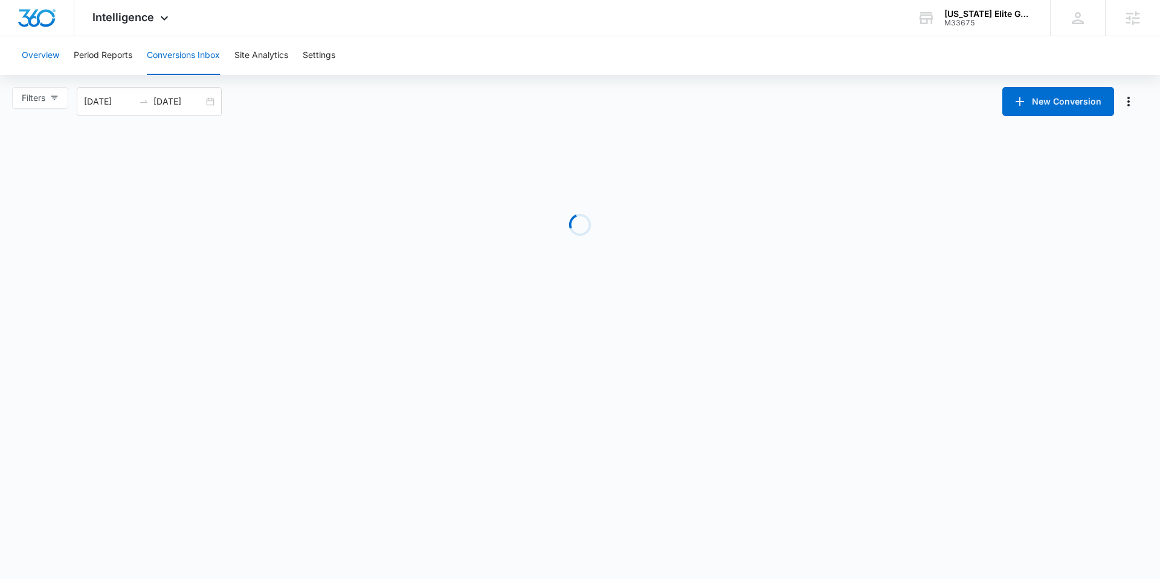
click at [28, 58] on button "Overview" at bounding box center [40, 55] width 37 height 39
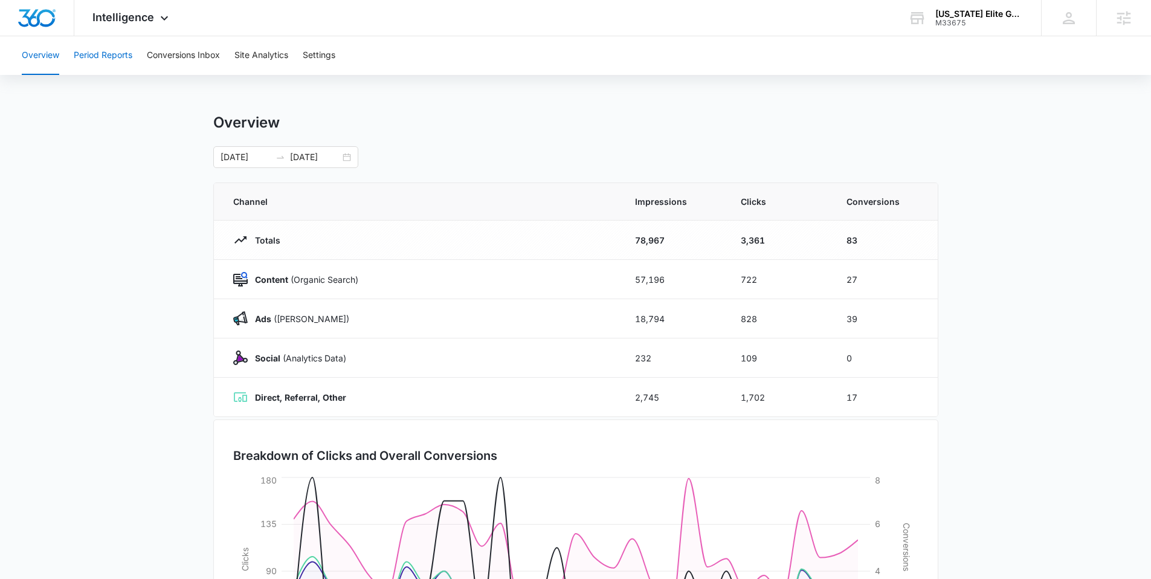
click at [110, 59] on button "Period Reports" at bounding box center [103, 55] width 59 height 39
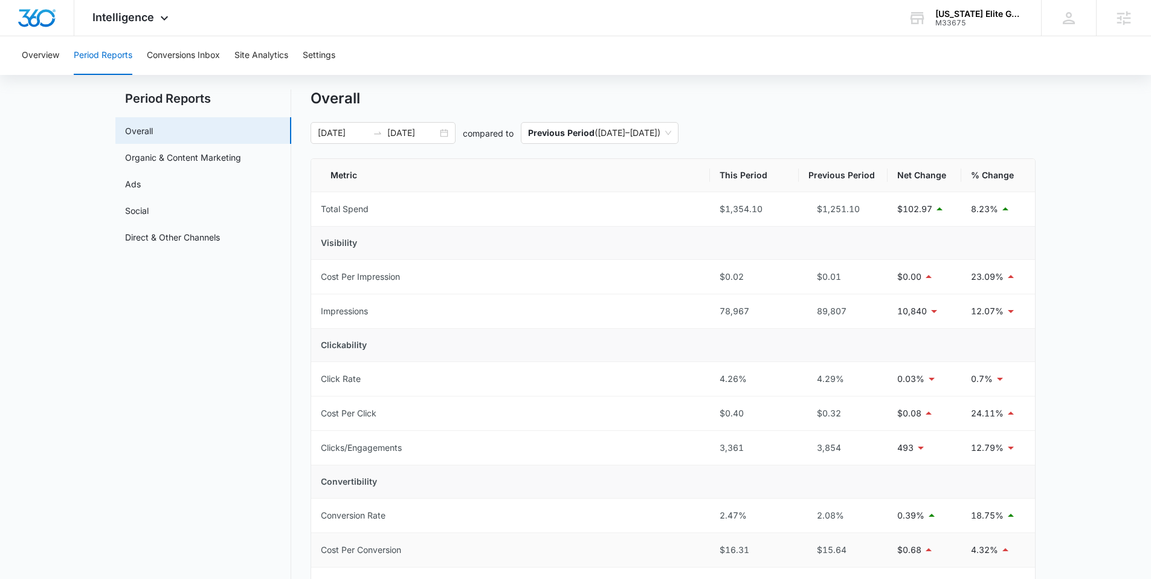
scroll to position [19, 0]
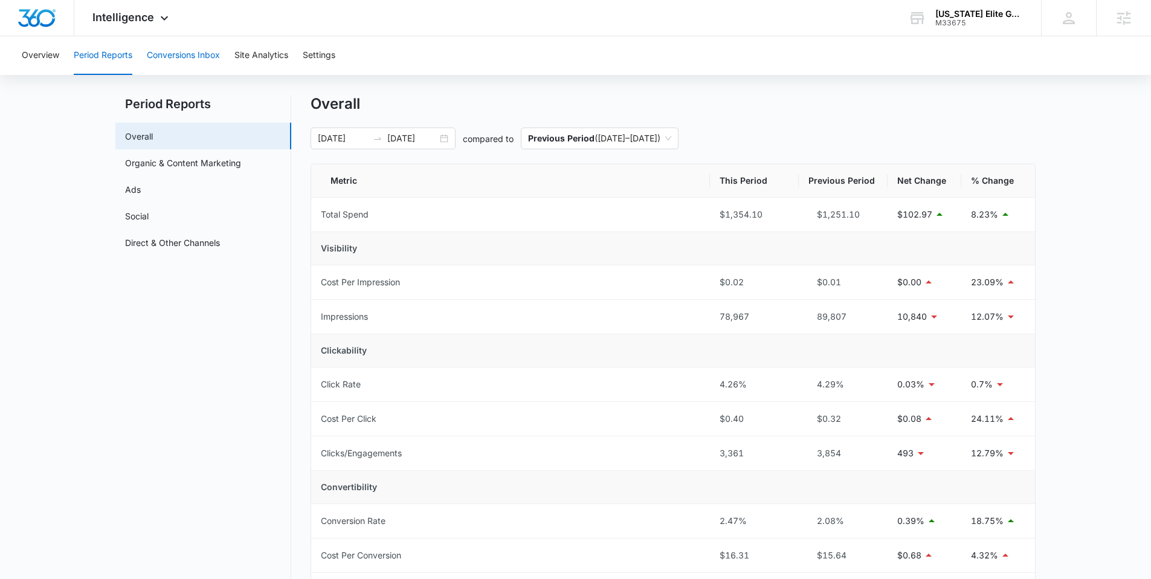
click at [192, 48] on button "Conversions Inbox" at bounding box center [183, 55] width 73 height 39
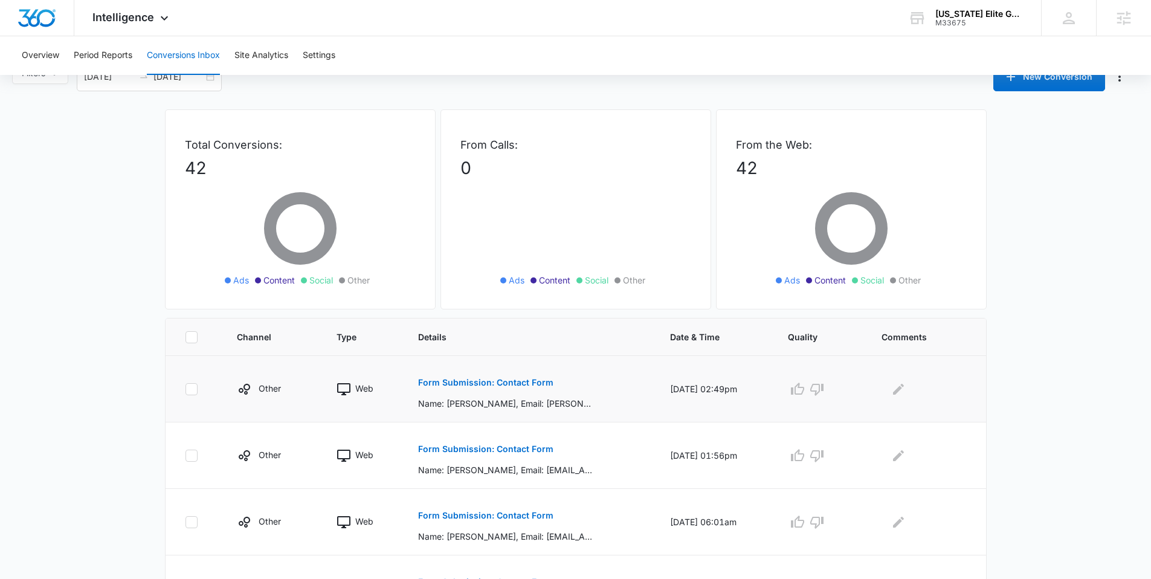
scroll to position [27, 0]
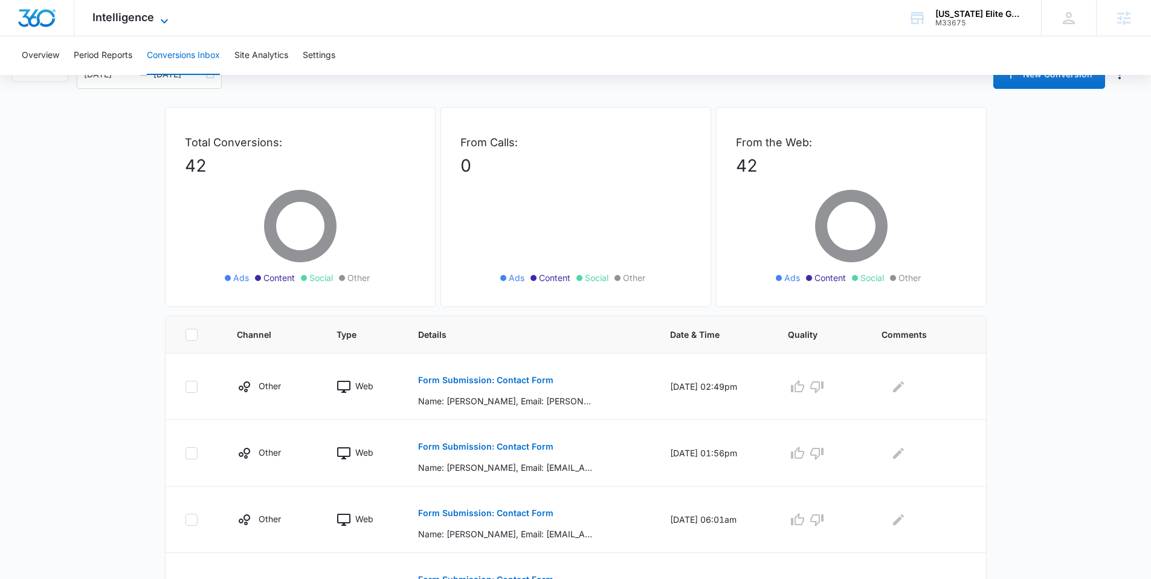
click at [138, 19] on span "Intelligence" at bounding box center [123, 17] width 62 height 13
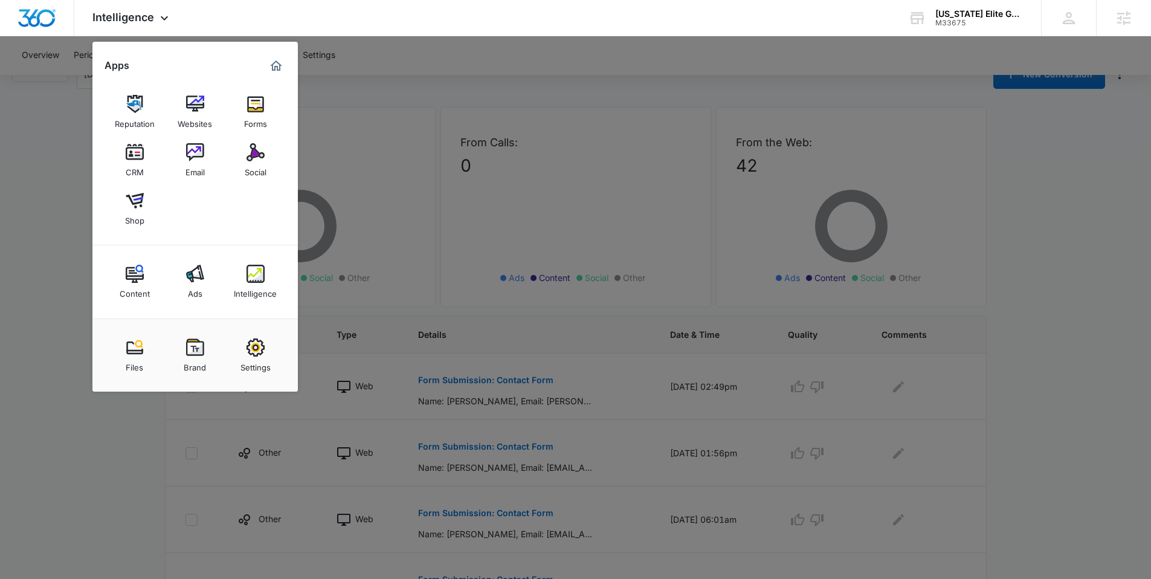
click at [82, 128] on div at bounding box center [575, 289] width 1151 height 579
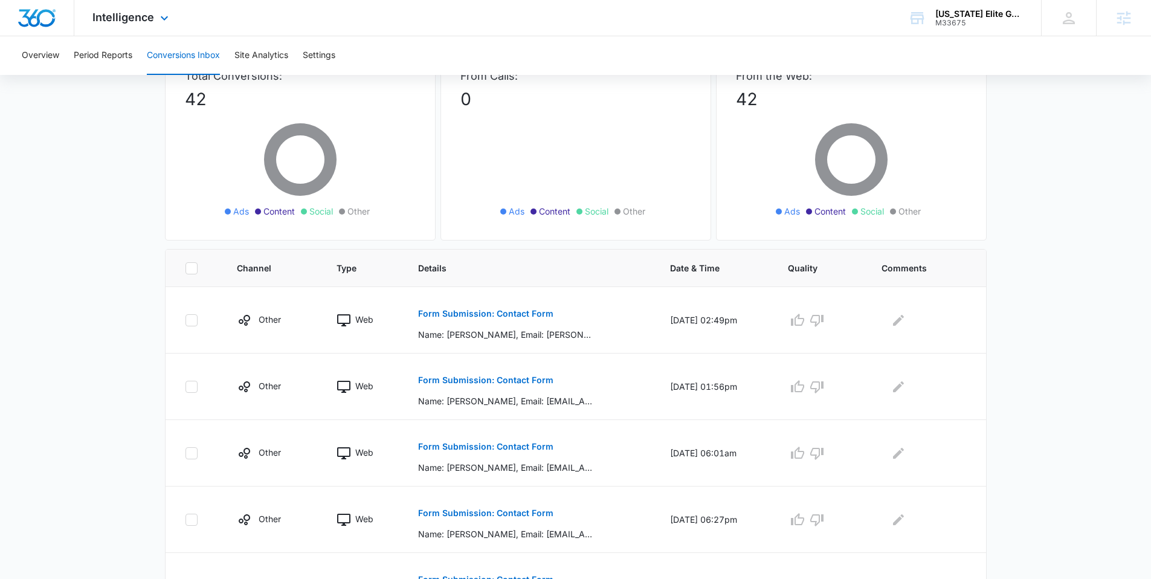
scroll to position [0, 0]
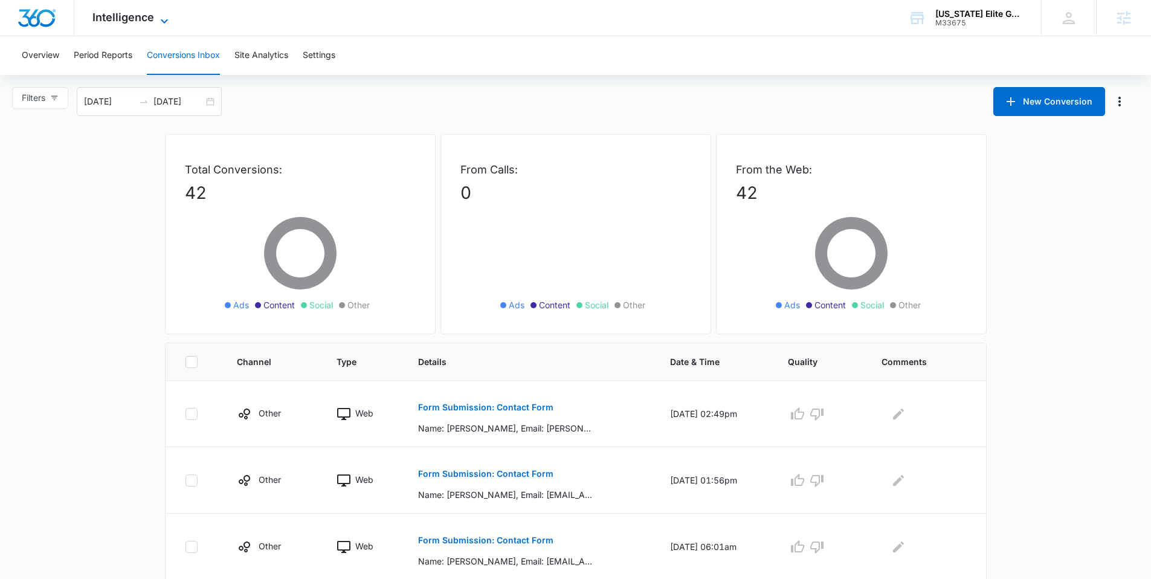
click at [112, 23] on span "Intelligence" at bounding box center [123, 17] width 62 height 13
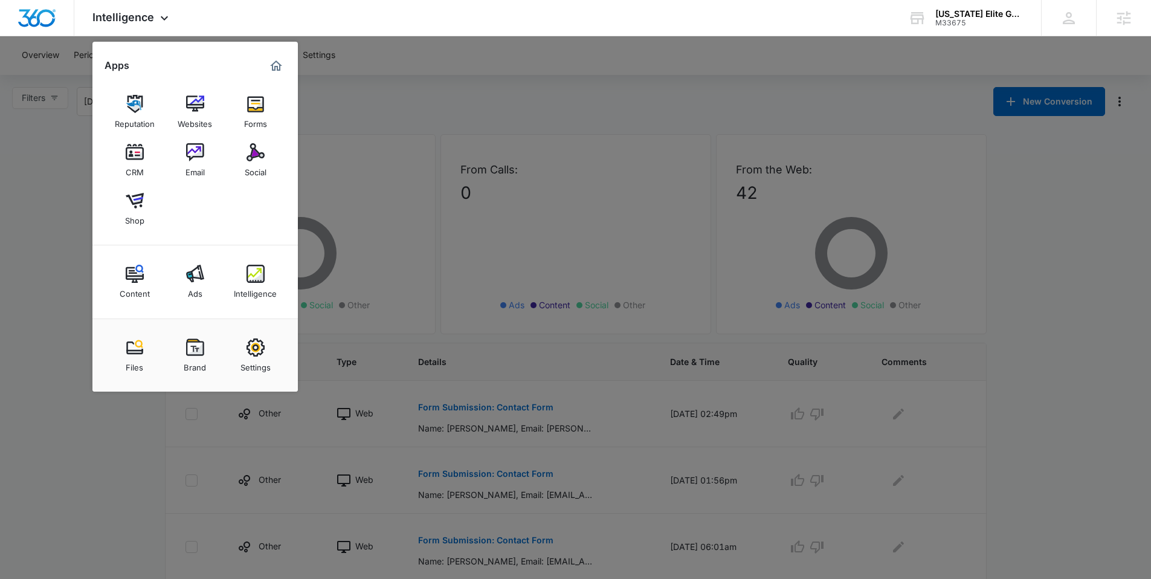
click at [470, 50] on div at bounding box center [575, 289] width 1151 height 579
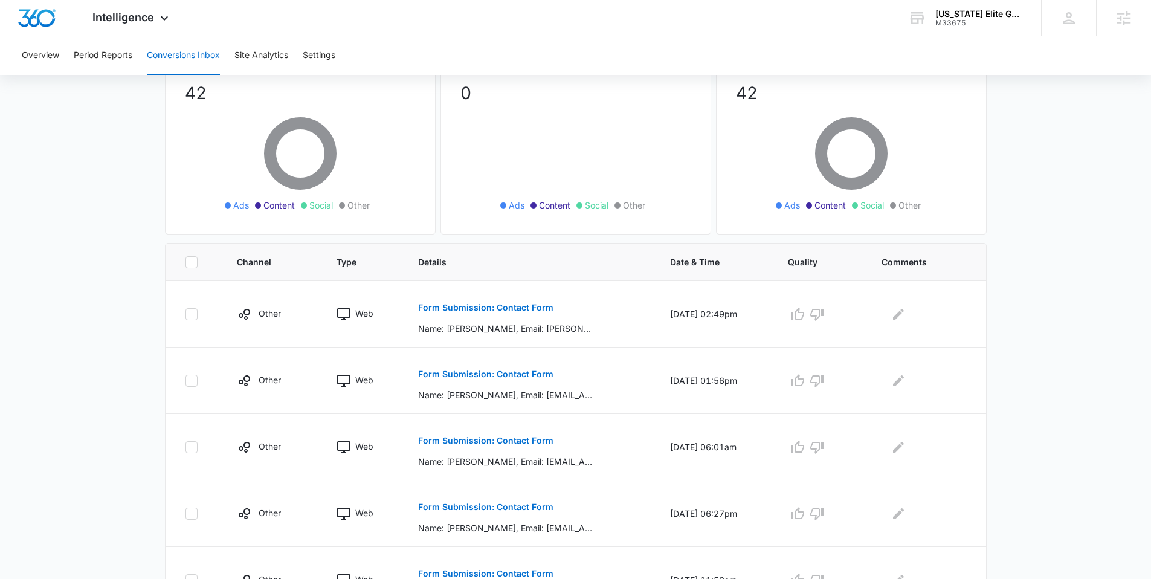
scroll to position [102, 0]
